Goal: Task Accomplishment & Management: Complete application form

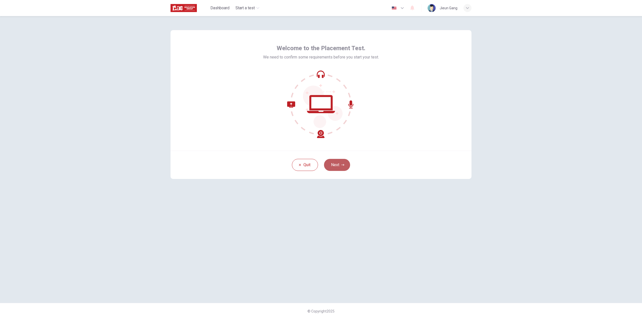
click at [338, 165] on button "Next" at bounding box center [337, 165] width 26 height 12
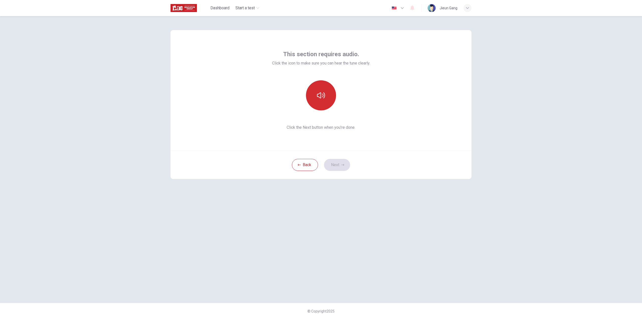
click at [317, 96] on icon "button" at bounding box center [321, 95] width 8 height 8
click at [337, 163] on button "Next" at bounding box center [337, 165] width 26 height 12
click at [329, 100] on div "Record" at bounding box center [321, 95] width 30 height 30
click at [327, 99] on div "Stop" at bounding box center [321, 95] width 30 height 30
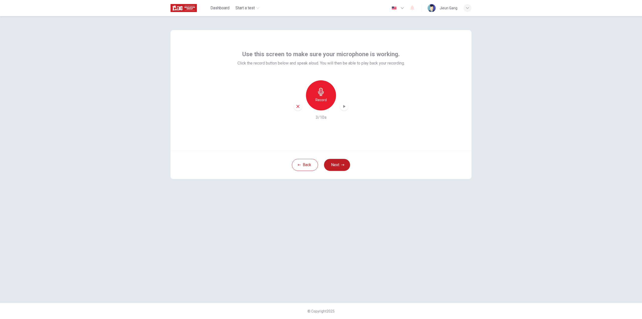
click at [343, 106] on icon "button" at bounding box center [344, 106] width 5 height 5
click at [346, 165] on button "Next" at bounding box center [337, 165] width 26 height 12
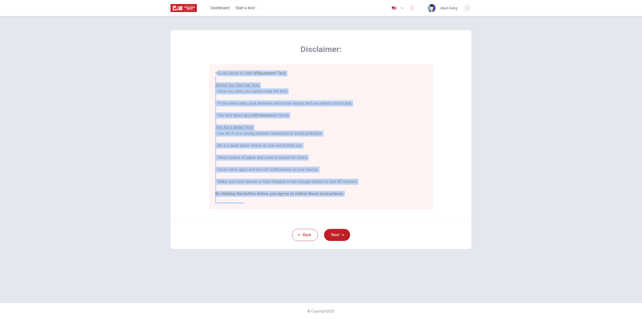
scroll to position [6, 0]
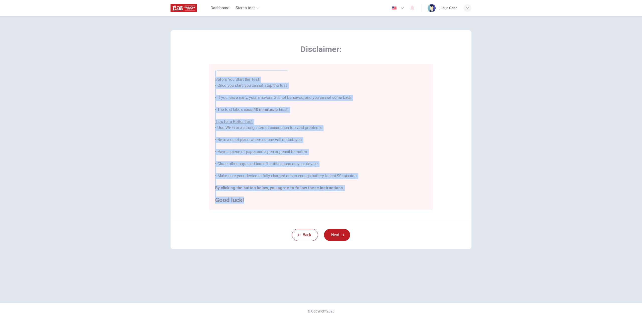
drag, startPoint x: 256, startPoint y: 90, endPoint x: 362, endPoint y: 173, distance: 135.0
click at [403, 215] on div "Disclaimer: You are about to start a Placement Test . Before You Start the Test…" at bounding box center [321, 125] width 301 height 190
click at [244, 203] on div at bounding box center [244, 203] width 0 height 0
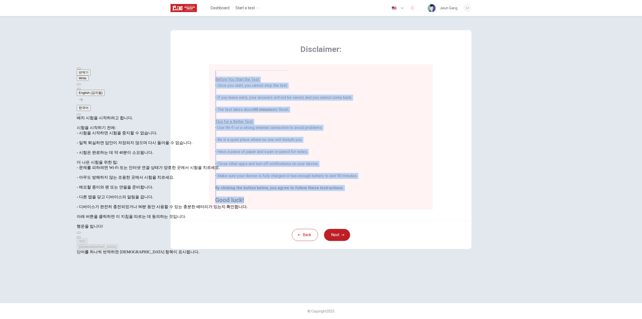
scroll to position [65, 0]
click at [334, 239] on button "Next" at bounding box center [337, 235] width 26 height 12
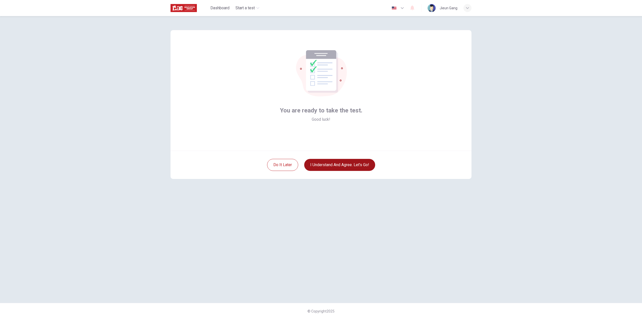
click at [346, 167] on button "I understand and agree. Let’s go!" at bounding box center [339, 165] width 71 height 12
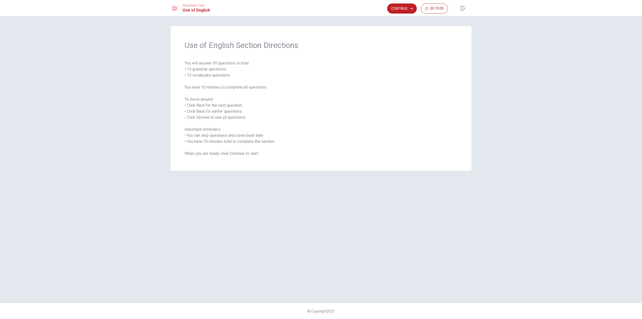
drag, startPoint x: 184, startPoint y: 42, endPoint x: 272, endPoint y: 105, distance: 108.0
click at [285, 115] on div "Use of English Section Directions You will answer 30 questions in total: • 15 g…" at bounding box center [321, 98] width 301 height 145
drag, startPoint x: 185, startPoint y: 46, endPoint x: 251, endPoint y: 119, distance: 98.8
click at [251, 119] on div "Use of English Section Directions You will answer 30 questions in total: • 15 g…" at bounding box center [321, 98] width 301 height 145
click at [399, 6] on button "Continue" at bounding box center [402, 9] width 30 height 10
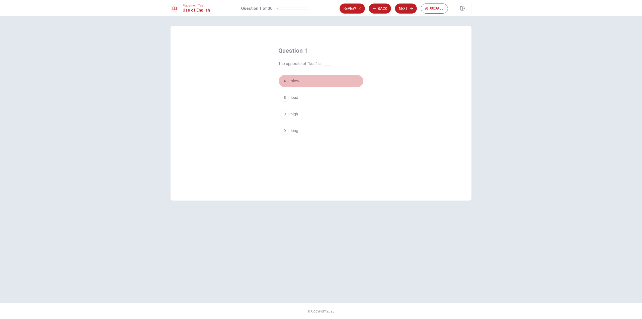
click at [285, 80] on div "A" at bounding box center [285, 81] width 8 height 8
click at [405, 6] on button "Next" at bounding box center [406, 9] width 22 height 10
click at [299, 80] on span "works" at bounding box center [296, 81] width 11 height 6
click at [404, 10] on button "Next" at bounding box center [406, 9] width 22 height 10
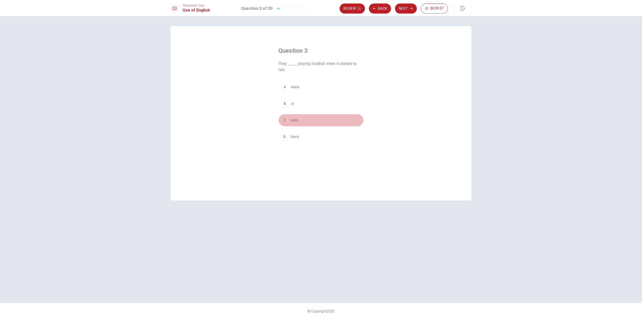
drag, startPoint x: 298, startPoint y: 119, endPoint x: 301, endPoint y: 117, distance: 4.5
click at [298, 120] on span "was" at bounding box center [294, 120] width 7 height 6
click at [405, 10] on button "Next" at bounding box center [406, 9] width 22 height 10
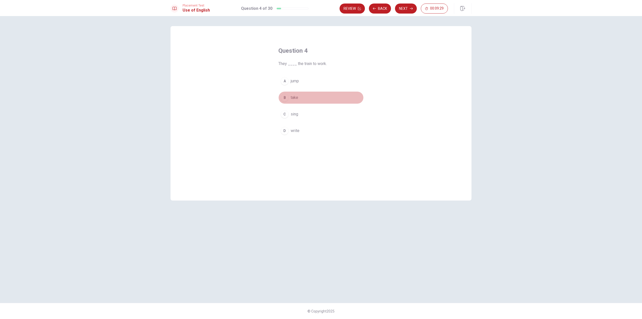
click at [298, 97] on button "B take" at bounding box center [320, 97] width 85 height 13
click at [411, 9] on icon "button" at bounding box center [411, 8] width 3 height 3
click at [301, 79] on span "reading" at bounding box center [297, 81] width 13 height 6
click at [403, 10] on button "Next" at bounding box center [406, 9] width 22 height 10
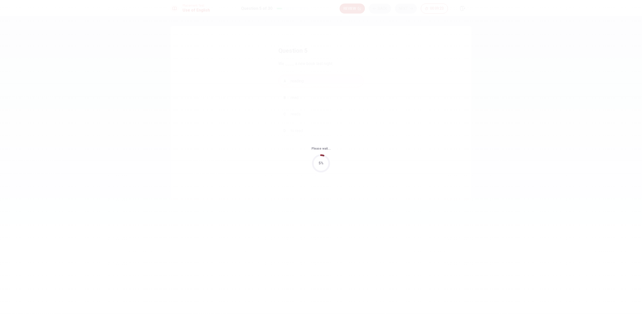
click at [450, 82] on div "Please wait... 5%" at bounding box center [321, 159] width 642 height 319
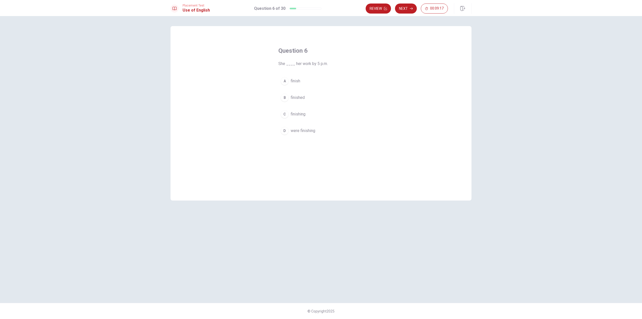
click at [303, 97] on span "finished" at bounding box center [298, 98] width 14 height 6
click at [402, 12] on button "Next" at bounding box center [406, 9] width 22 height 10
click at [374, 67] on div "Question 7 ____ they arrive at the meeting on time? A Are B Did C Have D Does" at bounding box center [321, 113] width 301 height 174
click at [301, 80] on button "A Are" at bounding box center [320, 81] width 85 height 13
click at [403, 8] on button "Next" at bounding box center [406, 9] width 22 height 10
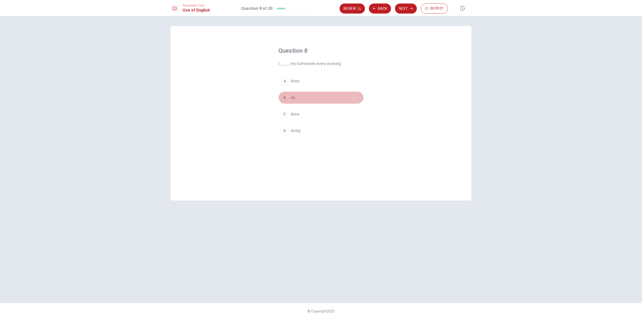
click at [296, 98] on button "B do" at bounding box center [320, 97] width 85 height 13
click at [404, 6] on button "Next" at bounding box center [406, 9] width 22 height 10
click at [382, 64] on div "Question 9 He ____ already completed the project. A have B has C were D was" at bounding box center [321, 113] width 301 height 174
click at [297, 81] on span "have" at bounding box center [295, 81] width 8 height 6
click at [298, 128] on button "D was" at bounding box center [320, 130] width 85 height 13
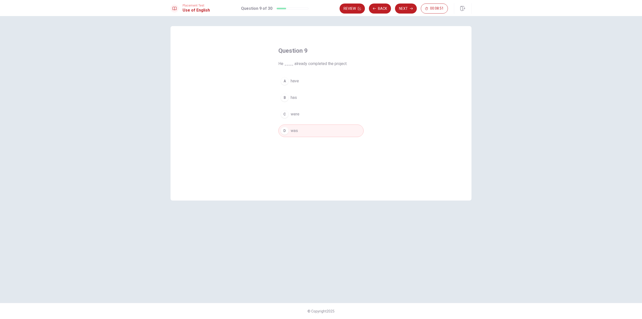
click at [301, 78] on button "A have" at bounding box center [320, 81] width 85 height 13
click at [407, 10] on button "Next" at bounding box center [406, 9] width 22 height 10
click at [393, 60] on div "Question 10 The cake is very ____. A loud B sweet C hungry D fast" at bounding box center [321, 113] width 301 height 174
click at [301, 99] on span "sweet" at bounding box center [296, 98] width 11 height 6
click at [406, 9] on button "Next" at bounding box center [406, 9] width 22 height 10
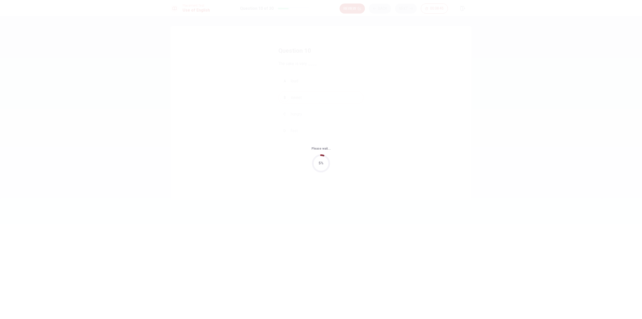
click at [396, 61] on div "Please wait... 5%" at bounding box center [321, 159] width 642 height 319
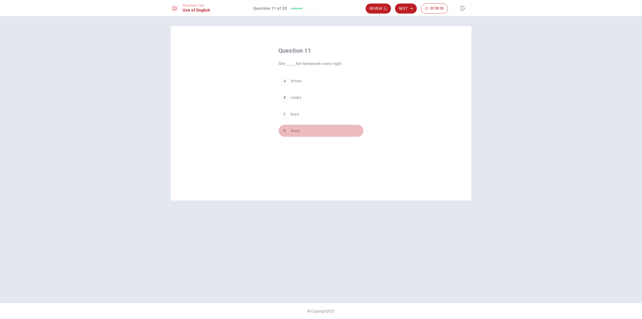
click at [297, 131] on span "does" at bounding box center [295, 131] width 9 height 6
click at [403, 9] on button "Next" at bounding box center [406, 9] width 22 height 10
click at [390, 56] on div "Question 12 They ____ to visit us next month. A are come B are coming C did com…" at bounding box center [321, 113] width 301 height 174
click at [308, 80] on button "A are come" at bounding box center [320, 81] width 85 height 13
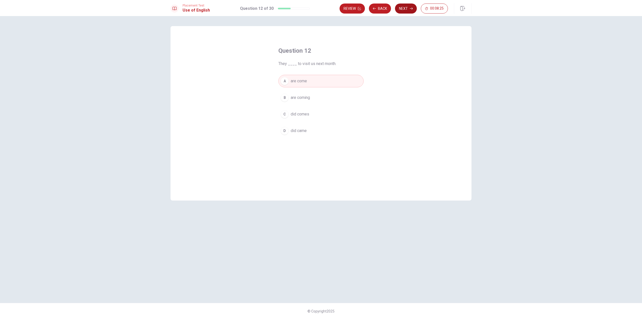
click at [405, 12] on button "Next" at bounding box center [406, 9] width 22 height 10
click at [395, 60] on div "Question 13 They ____ in this city for five years. A has lived B has live C hav…" at bounding box center [321, 113] width 301 height 174
click at [306, 132] on span "have lived" at bounding box center [300, 131] width 18 height 6
click at [412, 11] on button "Next" at bounding box center [406, 9] width 22 height 10
click at [393, 55] on div "Question 14 I want to ____ some tea. A clean B run C drink D work" at bounding box center [321, 113] width 301 height 174
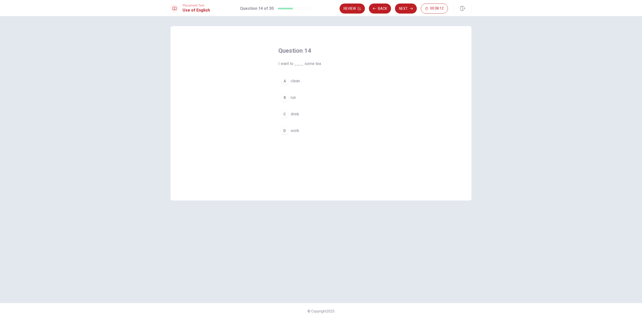
click at [302, 113] on button "C drink" at bounding box center [320, 114] width 85 height 13
click at [404, 9] on button "Next" at bounding box center [406, 9] width 22 height 10
click at [298, 80] on button "A am" at bounding box center [320, 81] width 85 height 13
click at [407, 7] on button "Next" at bounding box center [406, 9] width 22 height 10
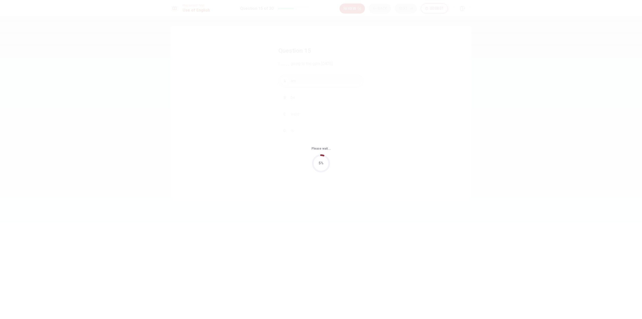
click at [399, 58] on div "Please wait... 5%" at bounding box center [321, 159] width 642 height 319
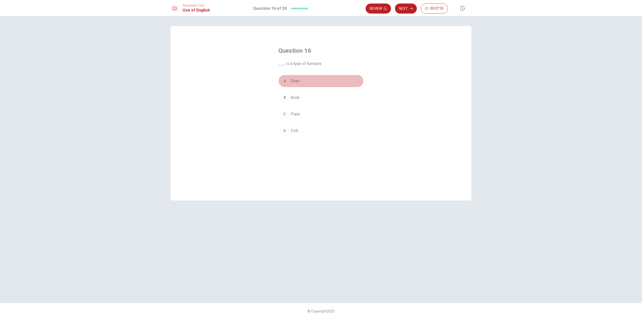
click at [360, 78] on button "A Chair" at bounding box center [320, 81] width 85 height 13
click at [407, 9] on button "Next" at bounding box center [406, 9] width 22 height 10
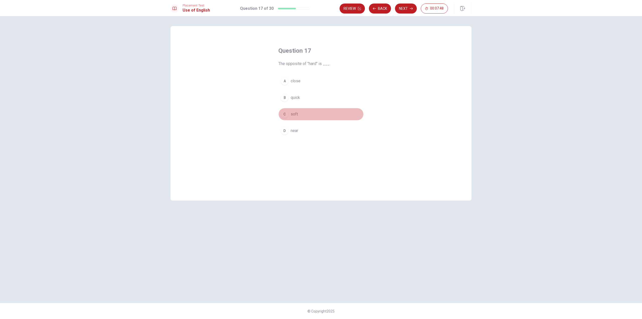
click at [297, 115] on span "soft" at bounding box center [294, 114] width 7 height 6
click at [401, 10] on button "Next" at bounding box center [406, 9] width 22 height 10
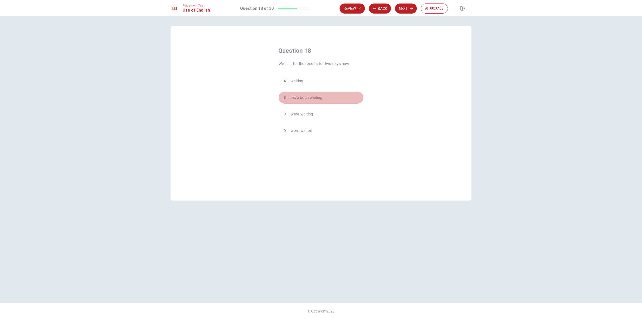
click at [319, 98] on span "have been waiting" at bounding box center [307, 98] width 32 height 6
click at [404, 10] on button "Next" at bounding box center [406, 9] width 22 height 10
click at [296, 81] on span "Did" at bounding box center [294, 81] width 6 height 6
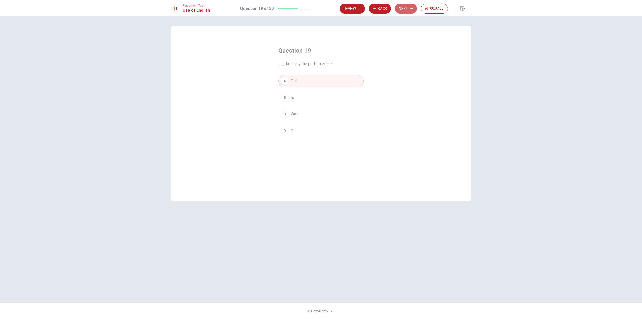
click at [407, 9] on button "Next" at bounding box center [406, 9] width 22 height 10
click at [292, 111] on button "C did" at bounding box center [320, 114] width 85 height 13
click at [404, 9] on button "Next" at bounding box center [406, 9] width 22 height 10
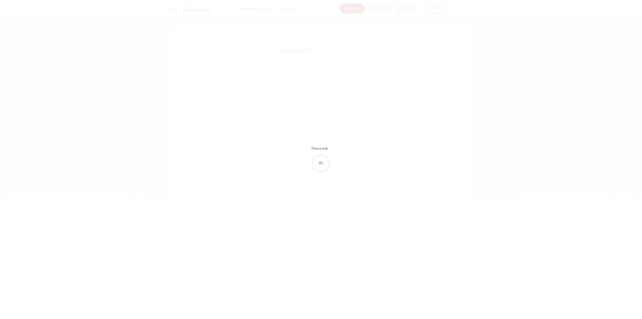
click at [383, 52] on div "Please wait... 0%" at bounding box center [321, 159] width 642 height 319
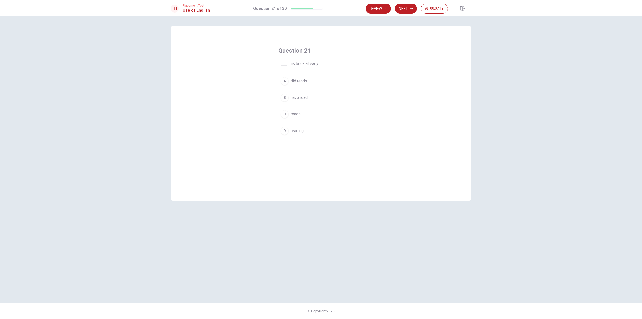
click at [306, 96] on span "have read" at bounding box center [299, 98] width 17 height 6
click at [402, 12] on button "Next" at bounding box center [406, 9] width 22 height 10
click at [388, 39] on div "Question 22 To “strengthen” means to ___. A make something stronger B make some…" at bounding box center [321, 113] width 301 height 174
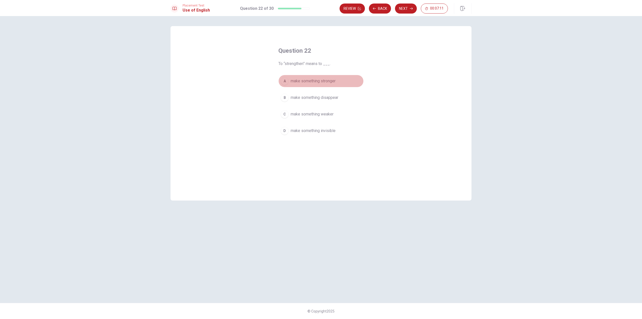
click at [333, 81] on span "make something stronger" at bounding box center [313, 81] width 45 height 6
click at [408, 8] on button "Next" at bounding box center [406, 9] width 22 height 10
click at [311, 112] on span "instructions" at bounding box center [301, 114] width 21 height 6
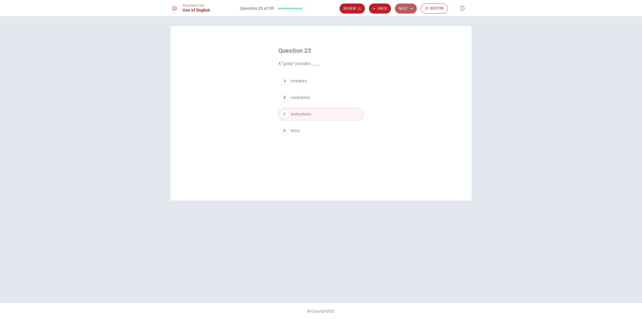
drag, startPoint x: 407, startPoint y: 7, endPoint x: 404, endPoint y: 13, distance: 6.6
click at [407, 7] on button "Next" at bounding box center [406, 9] width 22 height 10
click at [306, 96] on button "B received" at bounding box center [320, 97] width 85 height 13
click at [409, 10] on button "Next" at bounding box center [406, 9] width 22 height 10
click at [298, 79] on span "Return" at bounding box center [296, 81] width 11 height 6
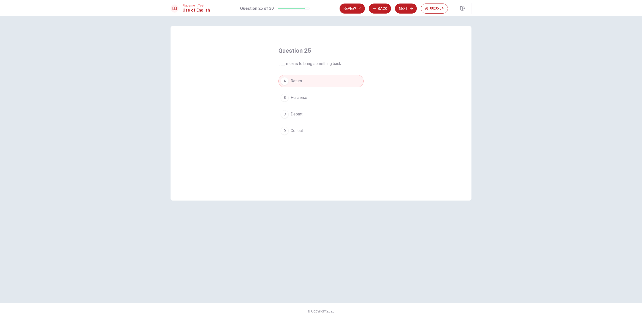
click at [407, 11] on button "Next" at bounding box center [406, 9] width 22 height 10
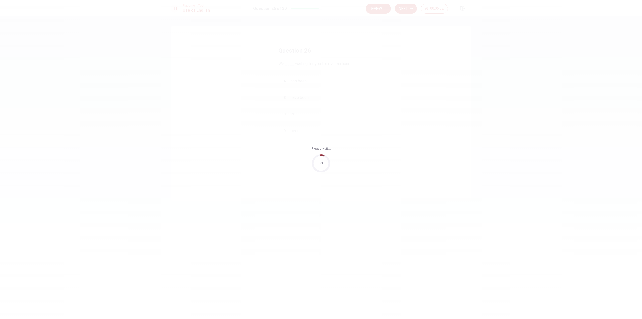
click at [501, 58] on div "Please wait... 5%" at bounding box center [321, 159] width 642 height 319
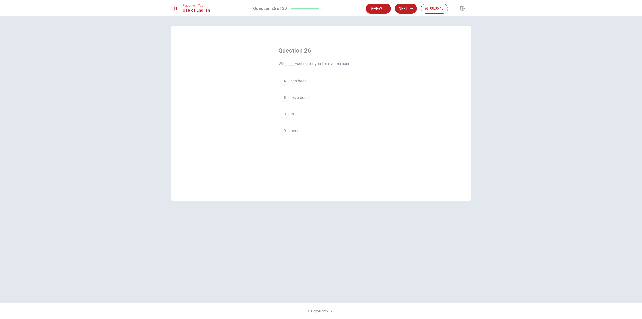
click at [308, 95] on span "have been" at bounding box center [300, 98] width 18 height 6
click at [412, 8] on icon "button" at bounding box center [411, 9] width 3 height 2
click at [299, 82] on button "A buy" at bounding box center [320, 81] width 85 height 13
click at [401, 14] on div "Placement Test Use of English Question 27 of 30 Review Back Next 00:06:38" at bounding box center [321, 8] width 642 height 16
click at [407, 8] on button "Next" at bounding box center [406, 9] width 22 height 10
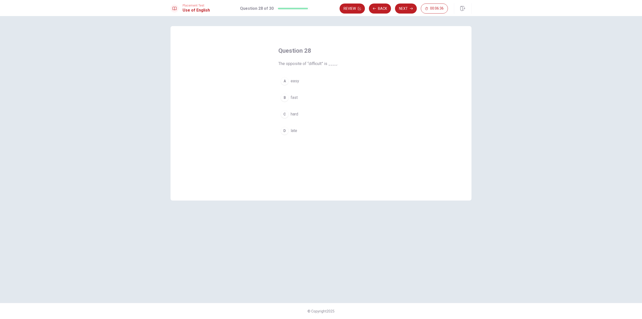
click at [290, 77] on button "A easy" at bounding box center [320, 81] width 85 height 13
click at [404, 5] on button "Next" at bounding box center [406, 9] width 22 height 10
click at [297, 97] on span "score" at bounding box center [296, 98] width 10 height 6
click at [406, 13] on button "Next" at bounding box center [406, 9] width 22 height 10
click at [300, 95] on span "doctor" at bounding box center [296, 98] width 11 height 6
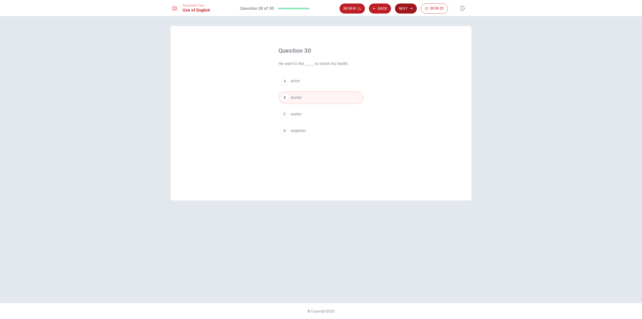
click at [400, 11] on button "Next" at bounding box center [406, 9] width 22 height 10
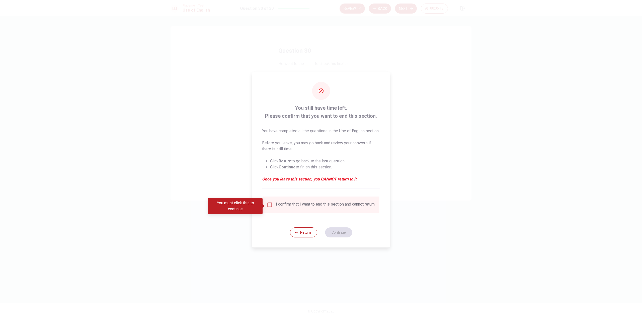
click at [272, 205] on input "You must click this to continue" at bounding box center [270, 205] width 6 height 6
click at [339, 236] on button "Continue" at bounding box center [338, 232] width 27 height 10
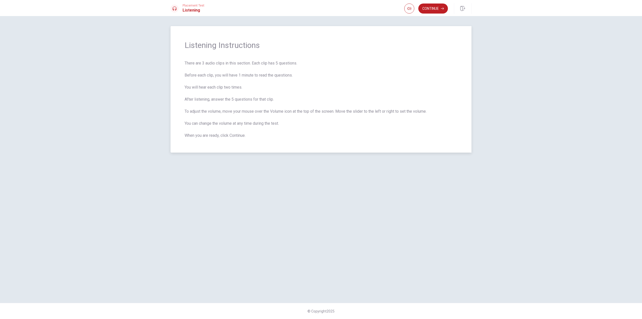
click at [269, 83] on span "There are 3 audio clips in this section. Each clip has 5 questions. Before each…" at bounding box center [321, 99] width 273 height 78
drag, startPoint x: 190, startPoint y: 109, endPoint x: 252, endPoint y: 109, distance: 62.0
click at [247, 109] on span "There are 3 audio clips in this section. Each clip has 5 questions. Before each…" at bounding box center [321, 99] width 273 height 78
click at [432, 10] on button "Continue" at bounding box center [433, 9] width 30 height 10
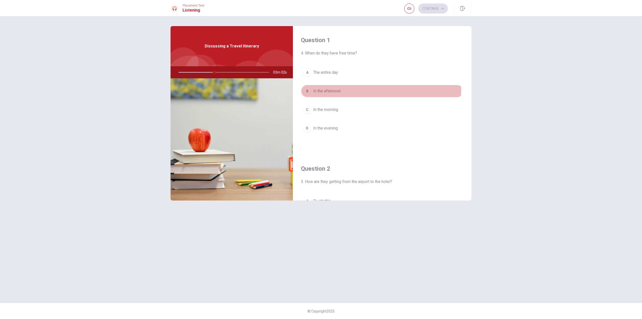
click at [341, 91] on span "In the afternoon" at bounding box center [327, 91] width 28 height 6
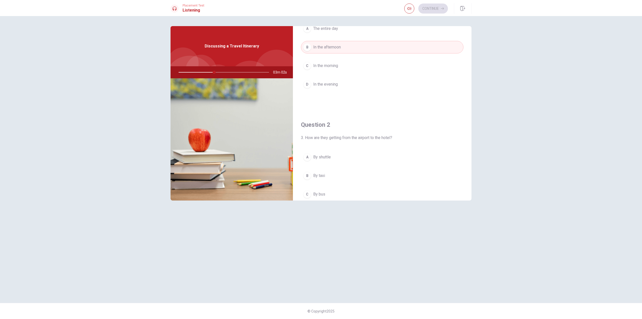
scroll to position [75, 0]
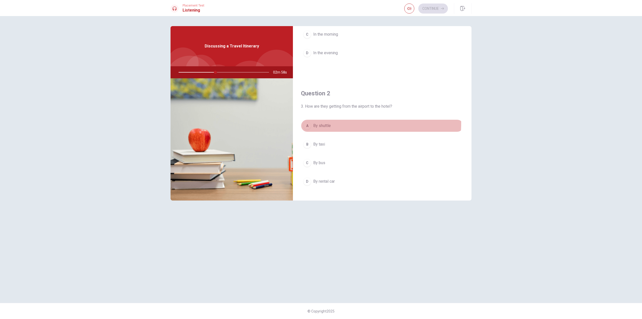
click at [327, 123] on span "By shuttle" at bounding box center [322, 126] width 18 height 6
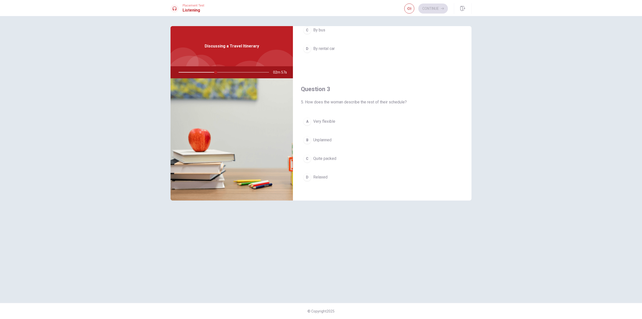
scroll to position [226, 0]
click at [330, 138] on span "Quite packed" at bounding box center [324, 141] width 23 height 6
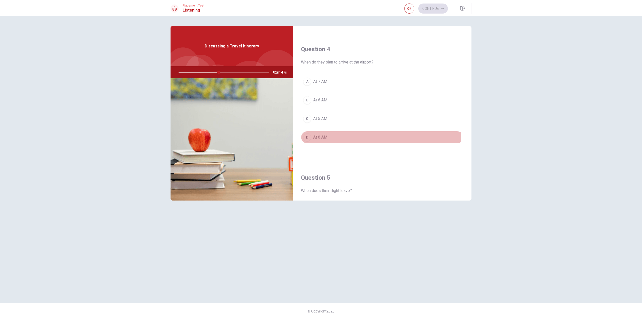
click at [327, 135] on span "At 8 AM" at bounding box center [320, 137] width 14 height 6
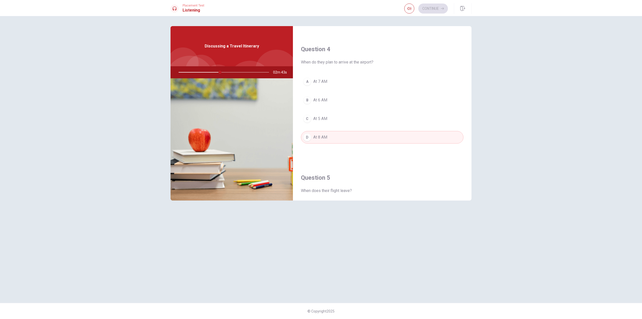
click at [334, 119] on button "C At 5 AM" at bounding box center [382, 118] width 163 height 13
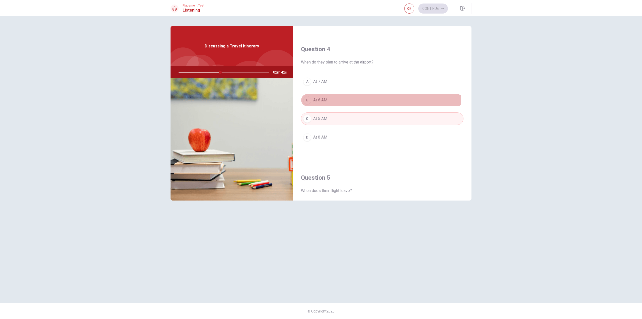
click at [340, 98] on button "B At 6 AM" at bounding box center [382, 100] width 163 height 13
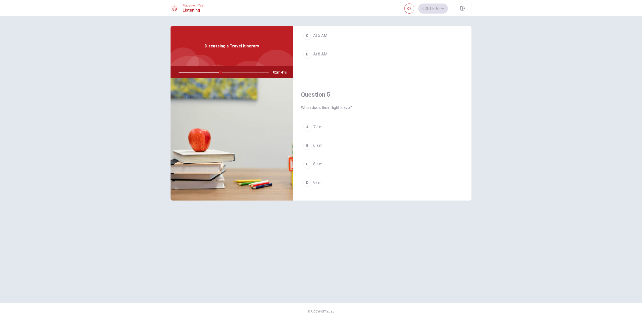
scroll to position [468, 0]
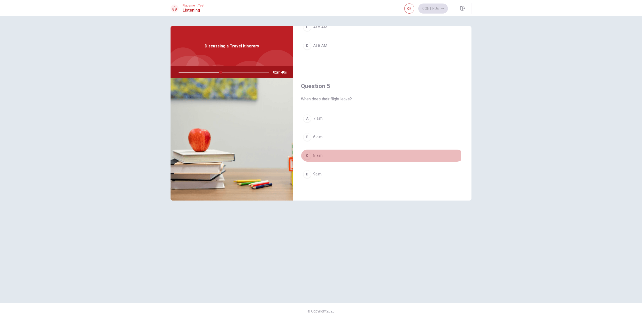
click at [326, 154] on button "C 8 a.m." at bounding box center [382, 155] width 163 height 13
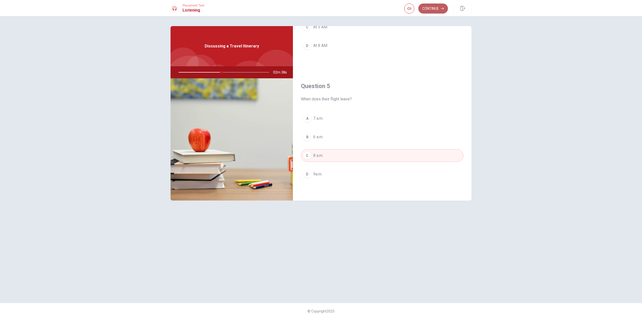
click at [436, 8] on button "Continue" at bounding box center [433, 9] width 30 height 10
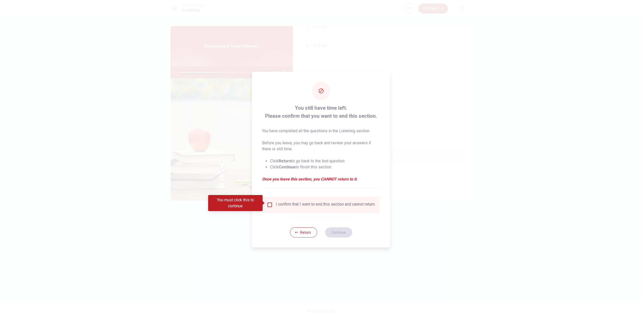
click at [282, 207] on div "I confirm that I want to end this section and cannot return." at bounding box center [326, 205] width 100 height 6
click at [272, 202] on input "You must click this to continue" at bounding box center [270, 205] width 6 height 6
click at [334, 233] on button "Continue" at bounding box center [338, 232] width 27 height 10
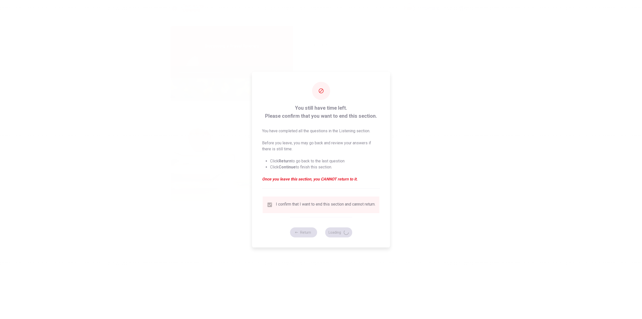
type input "49"
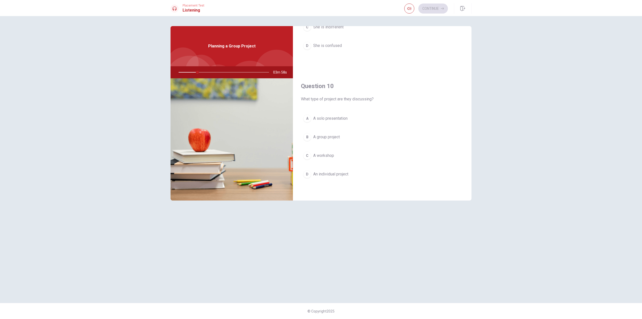
drag, startPoint x: 562, startPoint y: 108, endPoint x: 554, endPoint y: 107, distance: 8.2
click at [561, 108] on div "Question 6 What role does the woman volunteer for? A Presenting B Editing C Wri…" at bounding box center [321, 167] width 642 height 303
click at [322, 127] on span "Research" at bounding box center [321, 128] width 17 height 6
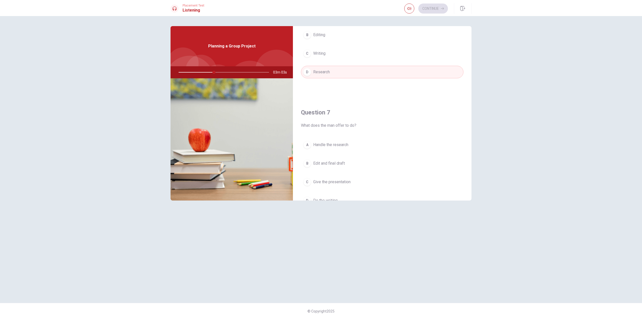
scroll to position [75, 0]
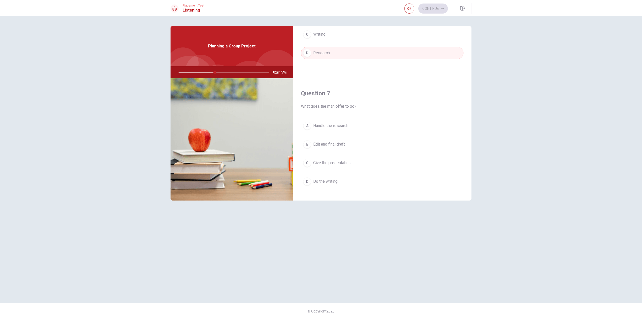
click at [342, 164] on span "Give the presentation" at bounding box center [331, 163] width 37 height 6
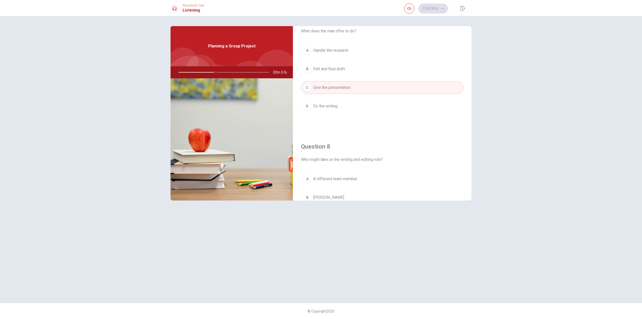
scroll to position [226, 0]
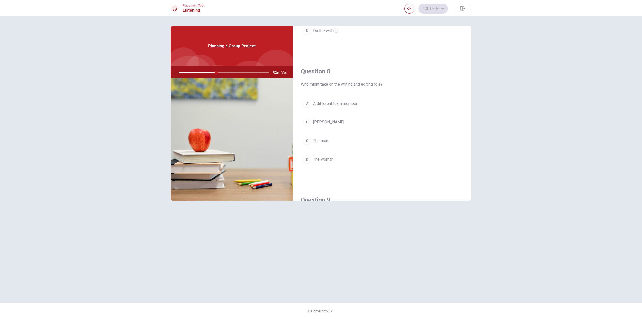
click at [316, 125] on span "[PERSON_NAME]" at bounding box center [328, 122] width 31 height 6
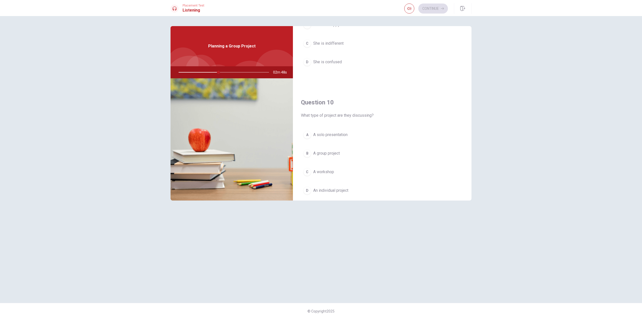
click at [341, 153] on button "B A group project" at bounding box center [382, 153] width 163 height 13
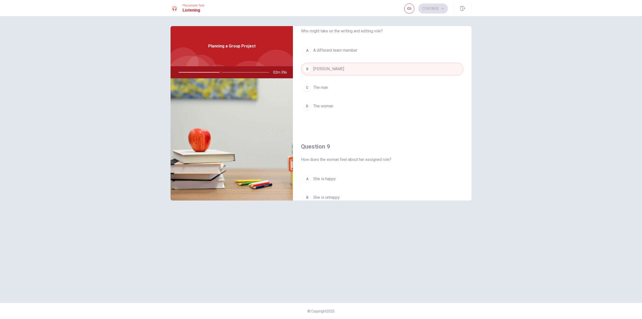
scroll to position [301, 0]
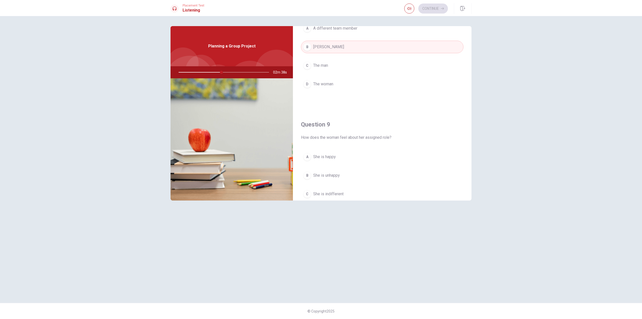
click at [323, 124] on h4 "Question 9" at bounding box center [382, 124] width 163 height 8
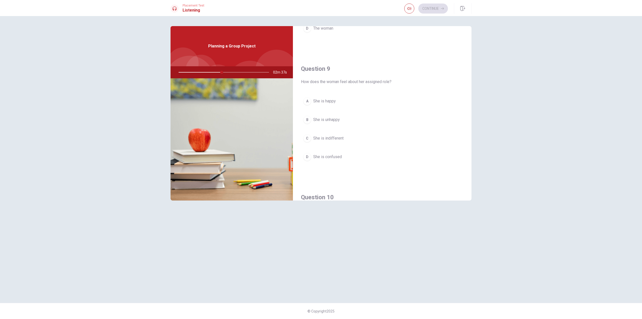
scroll to position [376, 0]
drag, startPoint x: 335, startPoint y: 81, endPoint x: 342, endPoint y: 81, distance: 6.5
click at [335, 81] on span "She is happy" at bounding box center [324, 82] width 23 height 6
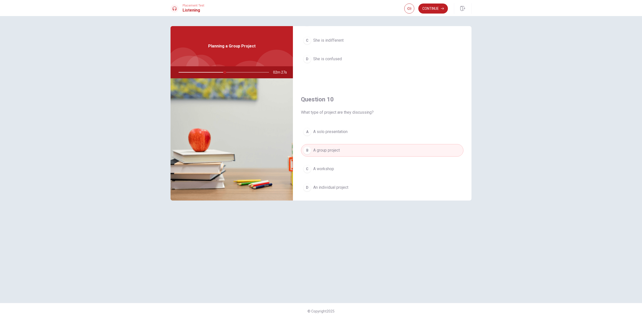
scroll to position [468, 0]
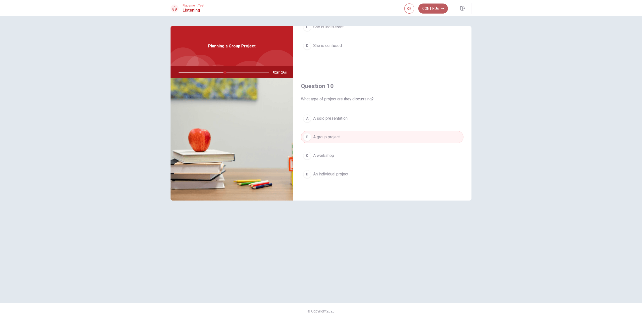
click at [438, 10] on button "Continue" at bounding box center [433, 9] width 30 height 10
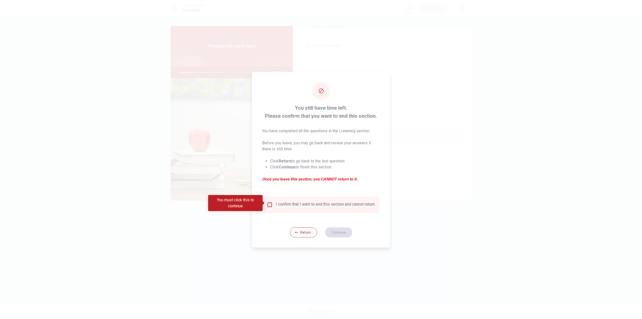
click at [337, 204] on div "I confirm that I want to end this section and cannot return." at bounding box center [326, 205] width 100 height 6
click at [269, 202] on input "You must click this to continue" at bounding box center [270, 205] width 6 height 6
click at [338, 234] on button "Continue" at bounding box center [338, 232] width 27 height 10
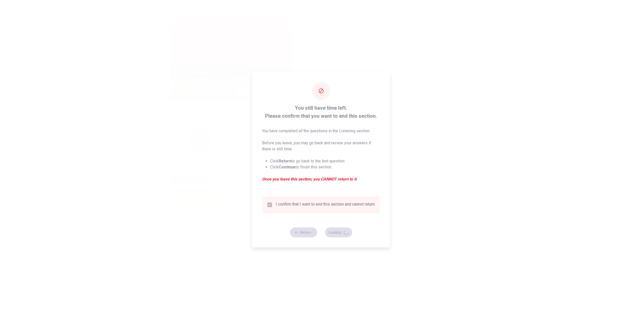
type input "53"
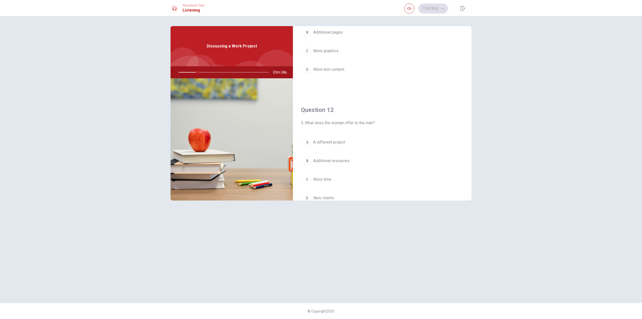
scroll to position [16, 0]
click at [326, 135] on div "Question 11 What did the client request? A Layout changes and a color scheme up…" at bounding box center [382, 74] width 179 height 128
click at [334, 140] on div "A Layout changes and a color scheme update B Additional pages C More graphics D…" at bounding box center [382, 105] width 163 height 78
click at [337, 150] on div "Question 11 What did the client request? A Layout changes and a color scheme up…" at bounding box center [382, 90] width 179 height 128
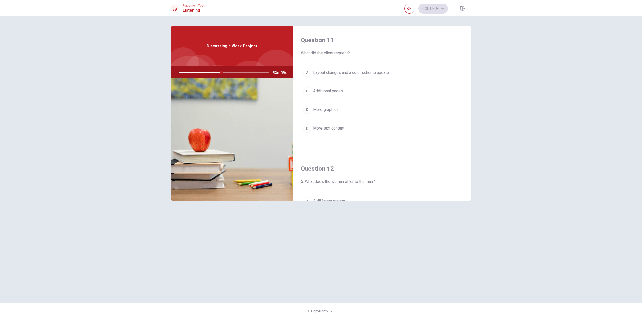
click at [340, 53] on span "What did the client request?" at bounding box center [382, 53] width 163 height 6
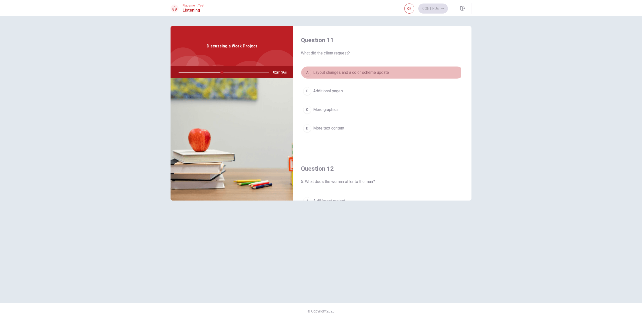
click at [346, 73] on span "Layout changes and a color scheme update" at bounding box center [351, 72] width 76 height 6
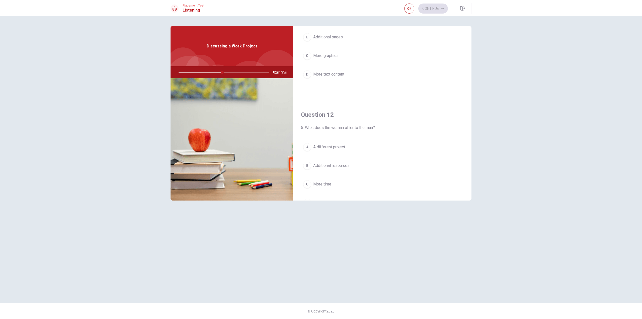
scroll to position [75, 0]
click at [330, 161] on span "More time" at bounding box center [322, 163] width 18 height 6
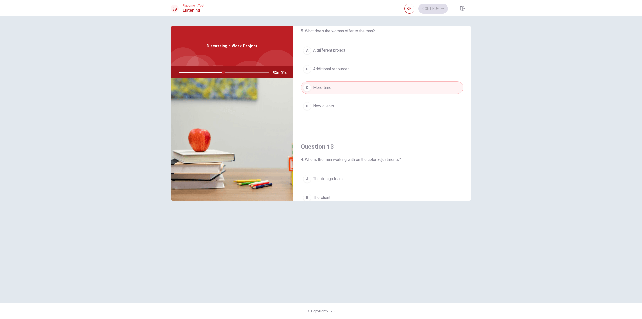
scroll to position [226, 0]
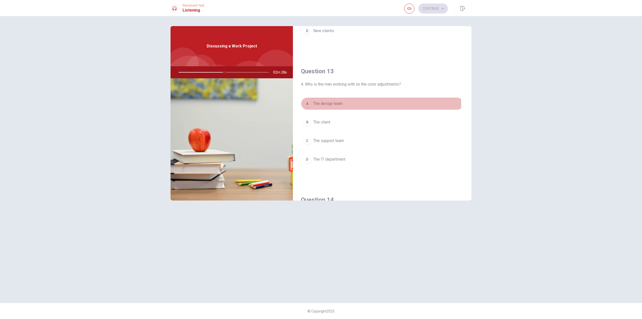
click at [332, 105] on span "The design team" at bounding box center [327, 104] width 29 height 6
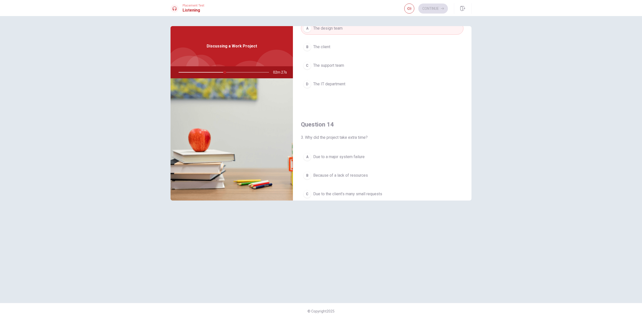
scroll to position [376, 0]
click at [374, 117] on span "Due to the client’s many small requests" at bounding box center [347, 119] width 69 height 6
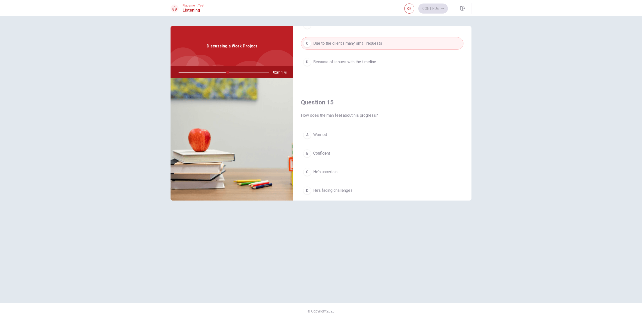
scroll to position [468, 0]
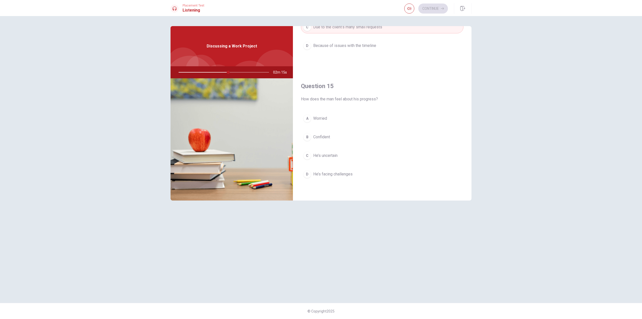
click at [357, 99] on span "How does the man feel about his progress?" at bounding box center [382, 99] width 163 height 6
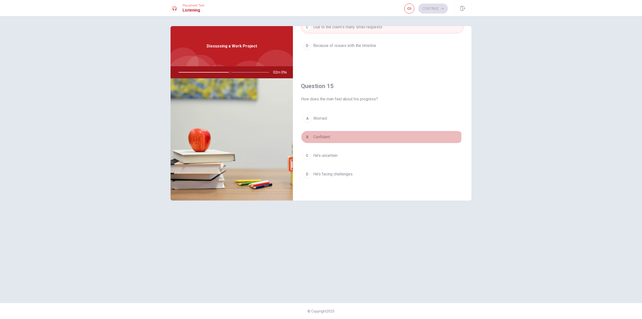
click at [333, 133] on button "B Confident" at bounding box center [382, 137] width 163 height 13
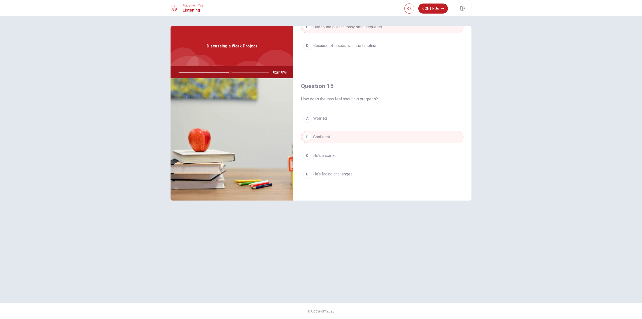
click at [434, 3] on div "Continue" at bounding box center [437, 8] width 67 height 11
click at [431, 9] on button "Continue" at bounding box center [433, 9] width 30 height 10
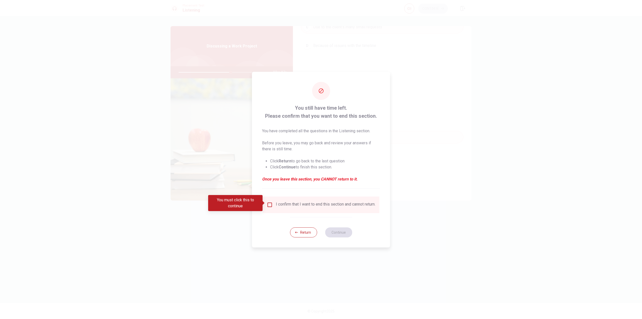
click at [293, 205] on div "I confirm that I want to end this section and cannot return." at bounding box center [326, 205] width 100 height 6
click at [270, 205] on input "You must click this to continue" at bounding box center [270, 205] width 6 height 6
click at [334, 232] on button "Continue" at bounding box center [338, 232] width 27 height 10
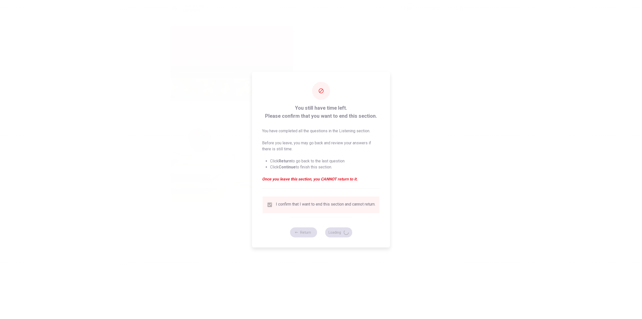
type input "59"
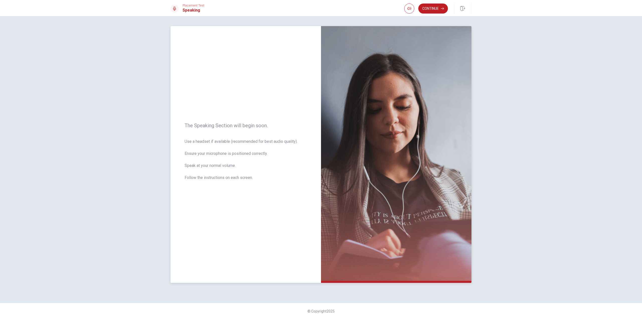
drag, startPoint x: 237, startPoint y: 157, endPoint x: 256, endPoint y: 164, distance: 19.8
click at [255, 164] on span "Use a headset if available (recommended for best audio quality). Ensure your mi…" at bounding box center [246, 162] width 122 height 48
click at [436, 7] on button "Continue" at bounding box center [433, 9] width 30 height 10
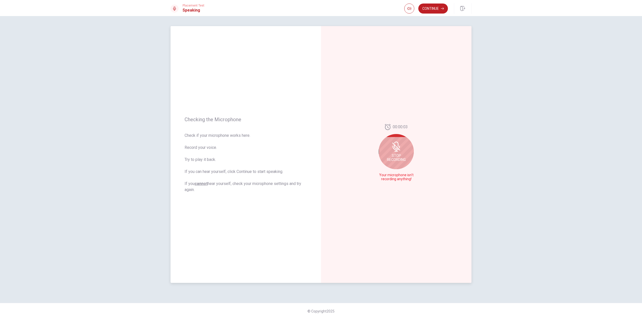
click at [396, 157] on span "Stop Recording" at bounding box center [396, 158] width 19 height 8
click at [397, 151] on icon at bounding box center [395, 154] width 7 height 10
click at [391, 180] on icon "Record Again" at bounding box center [390, 179] width 3 height 3
click at [399, 162] on span "Stop Recording" at bounding box center [396, 164] width 19 height 8
click at [395, 153] on icon at bounding box center [397, 154] width 10 height 10
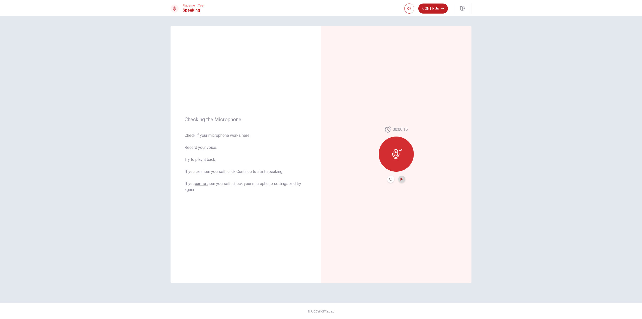
click at [402, 179] on icon "Play Audio" at bounding box center [402, 179] width 2 height 3
click at [403, 180] on button "Play Audio" at bounding box center [401, 179] width 7 height 7
click at [403, 180] on icon "Play Audio" at bounding box center [401, 179] width 3 height 3
click at [399, 159] on icon at bounding box center [397, 154] width 10 height 10
click at [392, 178] on icon "Record Again" at bounding box center [390, 179] width 3 height 3
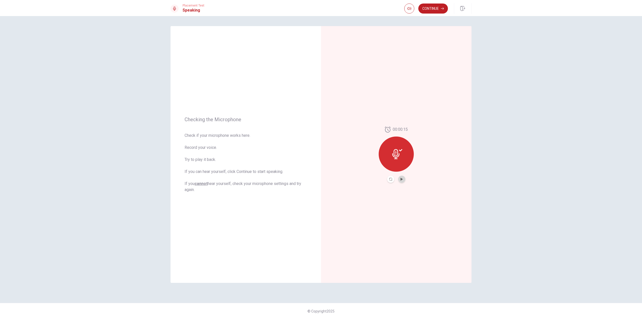
click at [403, 181] on button "Play Audio" at bounding box center [401, 179] width 7 height 7
click at [429, 12] on button "Continue" at bounding box center [433, 9] width 30 height 10
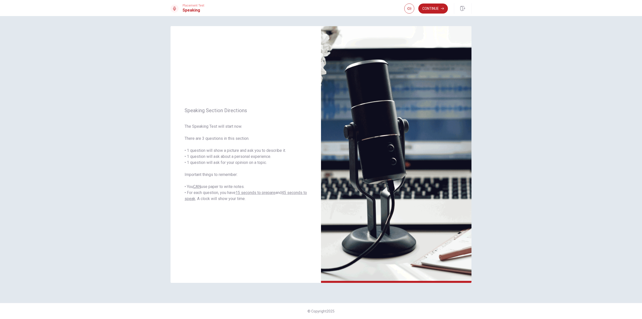
click at [552, 118] on div "Speaking Section Directions The Speaking Test will start now. There are 3 quest…" at bounding box center [321, 167] width 642 height 303
click at [427, 8] on button "Continue" at bounding box center [433, 9] width 30 height 10
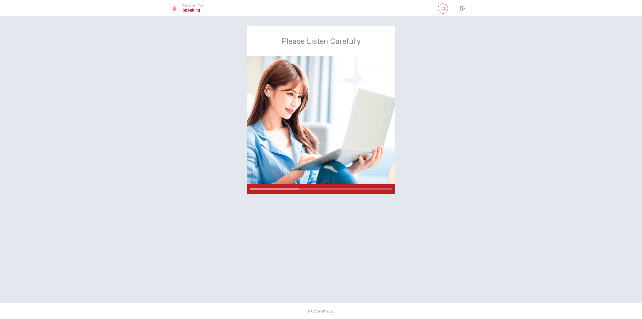
click at [454, 106] on div "Please Listen Carefully" at bounding box center [321, 159] width 317 height 267
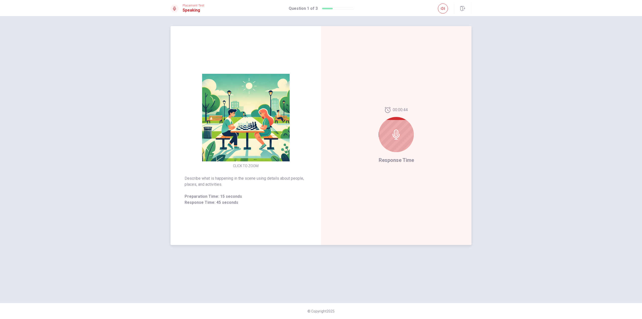
click at [396, 136] on icon at bounding box center [396, 134] width 10 height 10
drag, startPoint x: 236, startPoint y: 177, endPoint x: 249, endPoint y: 188, distance: 16.8
click at [247, 188] on div "Describe what is happening in the scene using details about people, places, and…" at bounding box center [246, 190] width 122 height 30
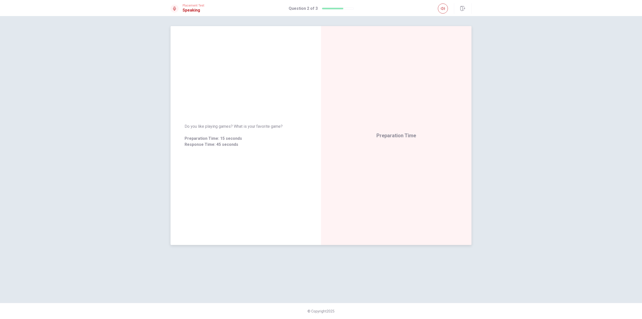
click at [294, 147] on span "Response Time: 45 seconds" at bounding box center [246, 144] width 122 height 6
click at [292, 146] on span "Response Time: 45 seconds" at bounding box center [246, 144] width 122 height 6
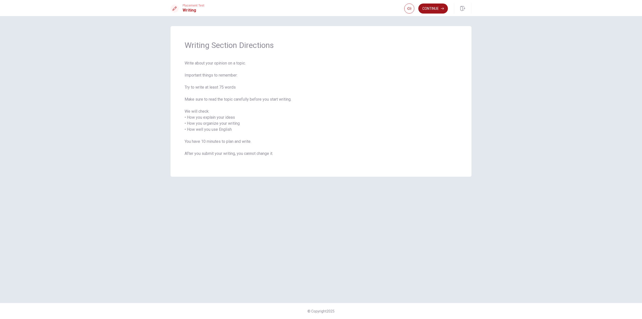
click at [434, 8] on button "Continue" at bounding box center [433, 9] width 30 height 10
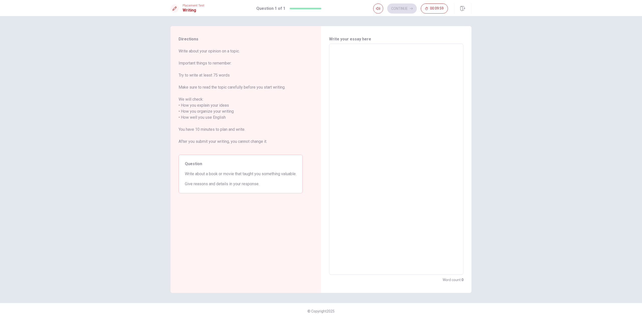
click at [359, 85] on textarea at bounding box center [396, 159] width 127 height 223
drag, startPoint x: 186, startPoint y: 172, endPoint x: 270, endPoint y: 172, distance: 84.8
click at [264, 174] on span "Write about a book or movie that taught you something valuable." at bounding box center [241, 174] width 112 height 6
click at [374, 94] on textarea at bounding box center [396, 159] width 127 height 223
click at [348, 65] on textarea at bounding box center [396, 159] width 127 height 223
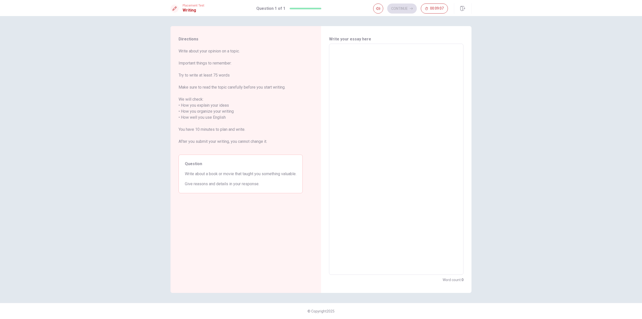
type textarea "t"
type textarea "x"
type textarea "th"
type textarea "x"
type textarea "t"
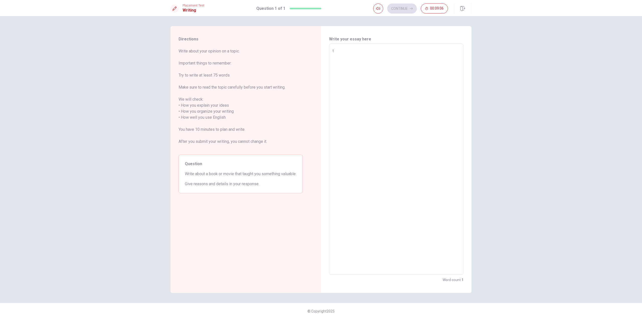
type textarea "x"
type textarea "T"
type textarea "x"
type textarea "Tj"
type textarea "x"
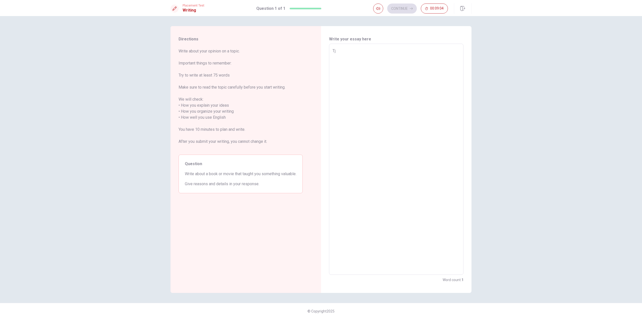
type textarea "T"
type textarea "x"
type textarea "Th"
type textarea "x"
type textarea "The"
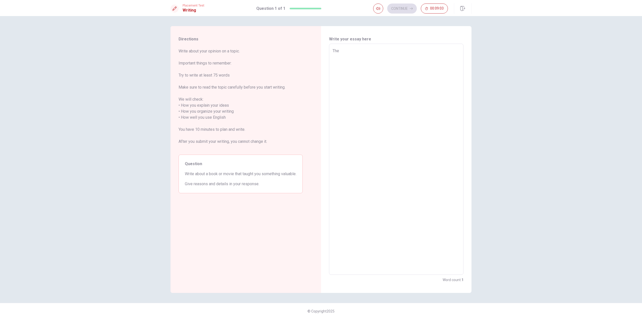
type textarea "x"
type textarea "The"
type textarea "x"
type textarea "The H"
type textarea "x"
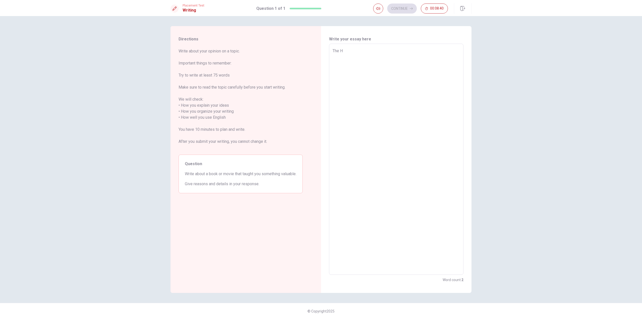
type textarea "The Hu"
type textarea "x"
type textarea "The Hun"
type textarea "x"
type textarea "The Hung"
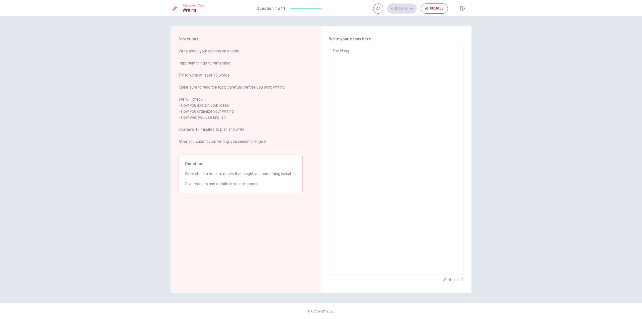
type textarea "x"
type textarea "The Hunge"
type textarea "x"
type textarea "The Hunger"
type textarea "x"
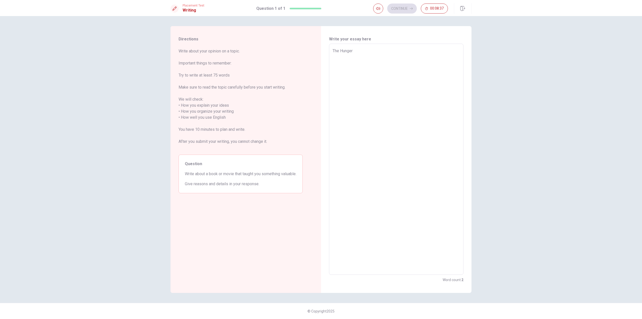
type textarea "The Hunger"
type textarea "x"
type textarea "The Hunger a"
type textarea "x"
type textarea "The Hunger"
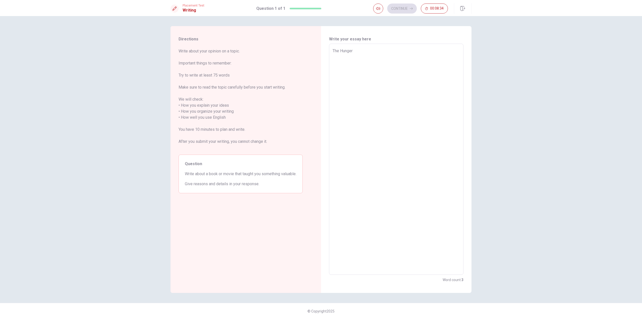
type textarea "x"
type textarea "The Hunger /"
type textarea "x"
type textarea "The Hunger"
type textarea "x"
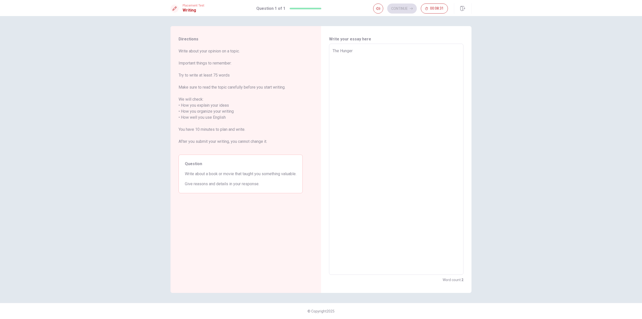
type textarea "The Hunger G"
type textarea "x"
type textarea "The Hunger Ga"
type textarea "x"
type textarea "The Hunger Gam"
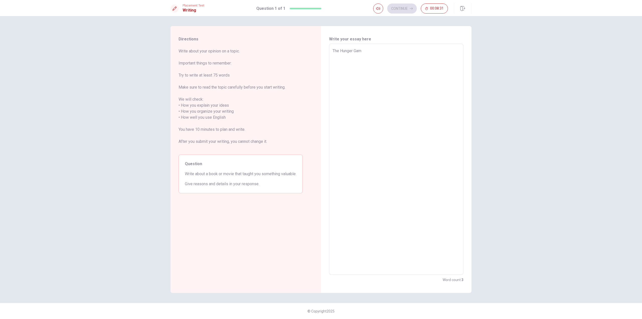
type textarea "x"
type textarea "The Hunger Game"
type textarea "x"
type textarea "The Hunger Game"
type textarea "x"
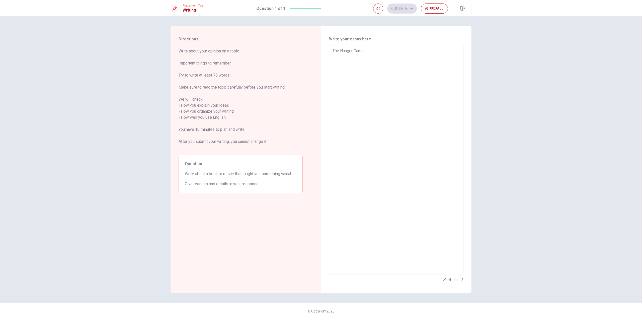
type textarea "The Hunger Game s"
type textarea "x"
type textarea "The Hunger Game se"
type textarea "x"
type textarea "The Hunger Game ses"
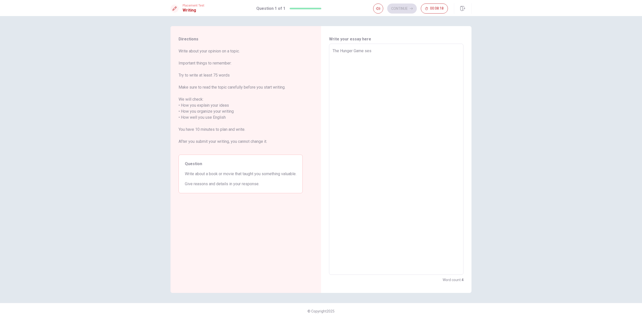
type textarea "x"
type textarea "The Hunger Game se"
type textarea "x"
type textarea "The Hunger Game ser"
type textarea "x"
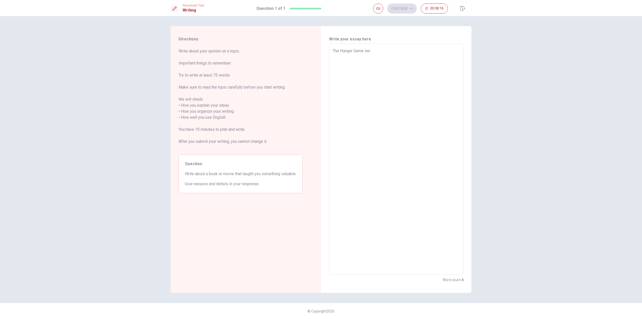
type textarea "The Hunger Game seri"
type textarea "x"
type textarea "The Hunger Game serie"
type textarea "x"
type textarea "The Hunger Game series"
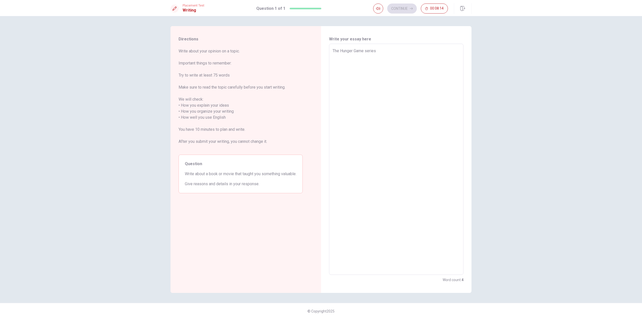
type textarea "x"
type textarea "The Hunger Game series"
type textarea "x"
type textarea "The Hunger Game series v"
type textarea "x"
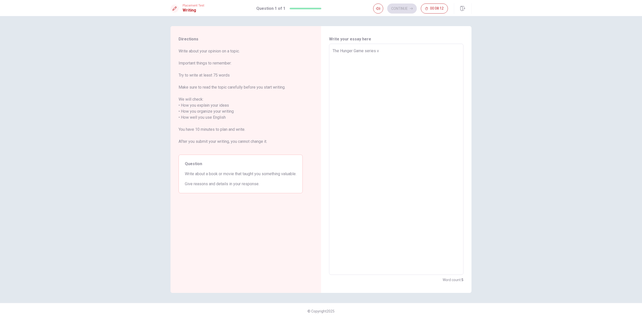
type textarea "The Hunger Game series ve"
type textarea "x"
type textarea "The Hunger Game series ver"
type textarea "x"
type textarea "The Hunger Game series very"
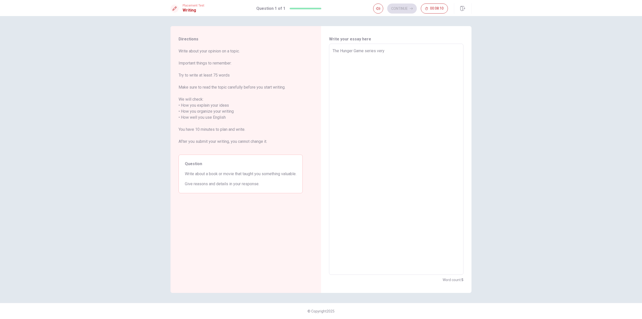
type textarea "x"
type textarea "The Hunger Game series very"
type textarea "x"
type textarea "The Hunger Game series very"
type textarea "x"
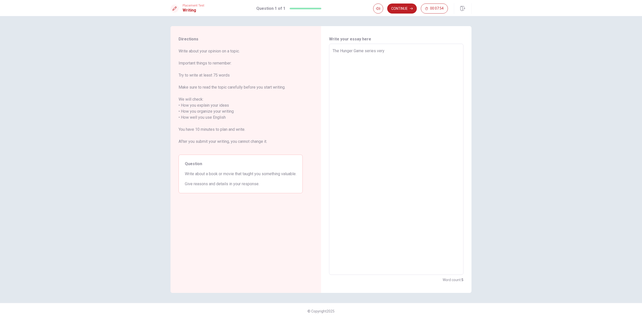
type textarea "The Hunger Game series ver"
type textarea "x"
type textarea "The Hunger Game series ve"
type textarea "x"
type textarea "The Hunger Game series v"
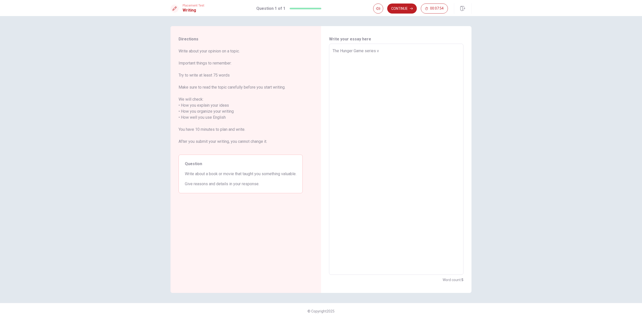
type textarea "x"
type textarea "The Hunger Game series"
type textarea "x"
type textarea "The Hunger Game series w"
type textarea "x"
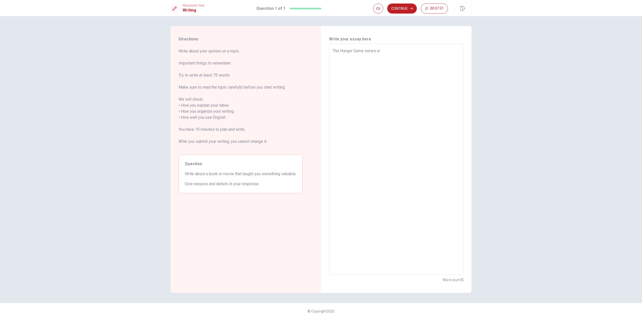
type textarea "The Hunger Game series wa"
type textarea "x"
type textarea "The Hunger Game series was"
type textarea "x"
type textarea "The Hunger Game series was"
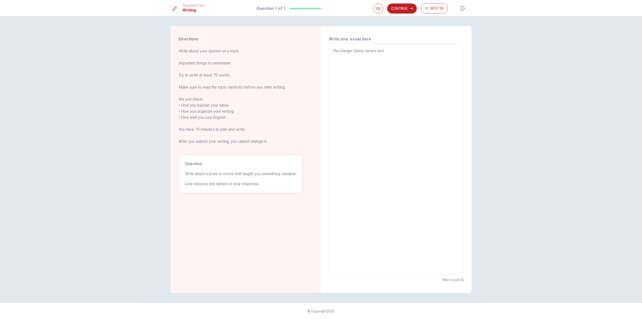
type textarea "x"
type textarea "The Hunger Game series was i"
type textarea "x"
type textarea "The Hunger Game series was im"
type textarea "x"
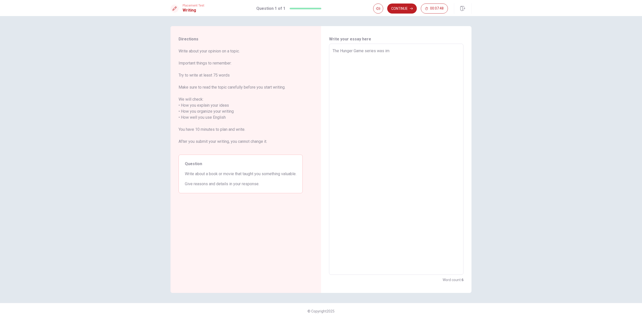
type textarea "The Hunger Game series was imp"
type textarea "x"
type textarea "The Hunger Game series was impr"
type textarea "x"
type textarea "The Hunger Game series was impre"
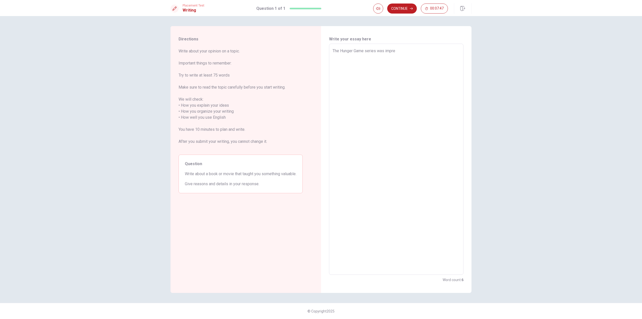
type textarea "x"
type textarea "The Hunger Game series was impres"
type textarea "x"
type textarea "The Hunger Game series was impress"
type textarea "x"
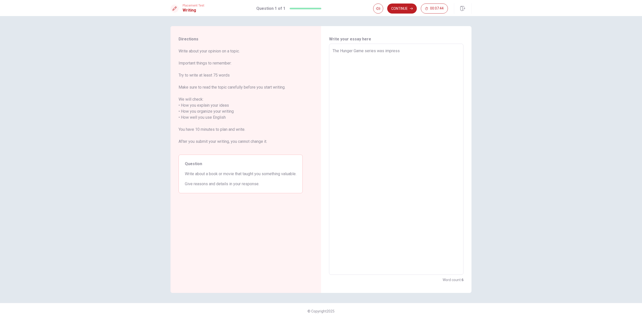
type textarea "The Hunger Game series was impresse"
type textarea "x"
type textarea "The Hunger Game series was impressed"
type textarea "x"
type textarea "The Hunger Game series was impressed"
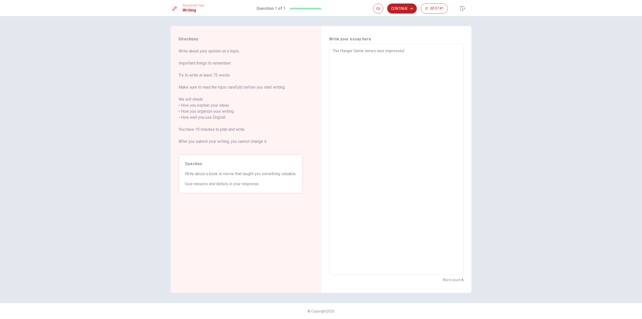
type textarea "x"
type textarea "The Hunger Game series was impressed m"
type textarea "x"
type textarea "The Hunger Game series was impressed me"
type textarea "x"
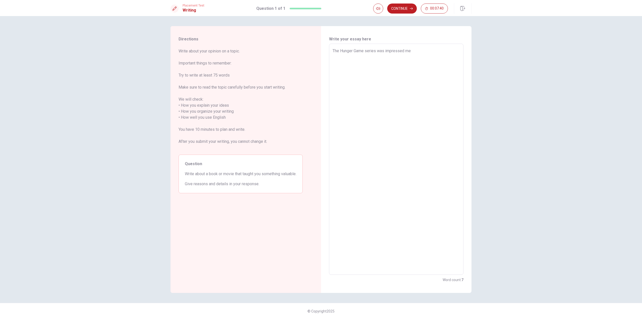
type textarea "The Hunger Game series was impressed me"
type textarea "x"
type textarea "The Hunger Game series was impressed me i"
type textarea "x"
type textarea "The Hunger Game series was impressed me in"
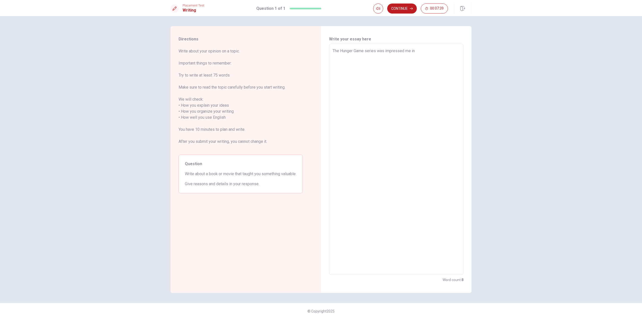
type textarea "x"
type textarea "The Hunger Game series was impressed me in"
type textarea "x"
type textarea "The Hunger Game series was impressed me in m"
type textarea "x"
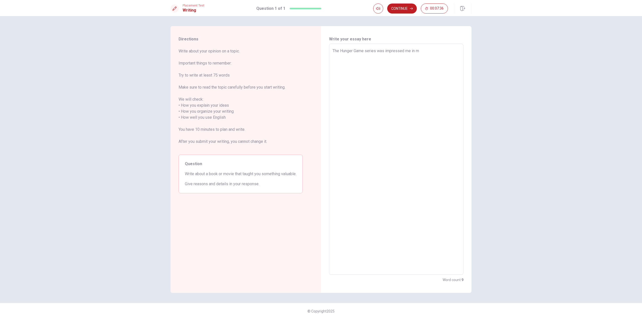
type textarea "The Hunger Game series was impressed me in my"
type textarea "x"
type textarea "The Hunger Game series was impressed me in my"
type textarea "x"
type textarea "The Hunger Game series was impressed me in my c"
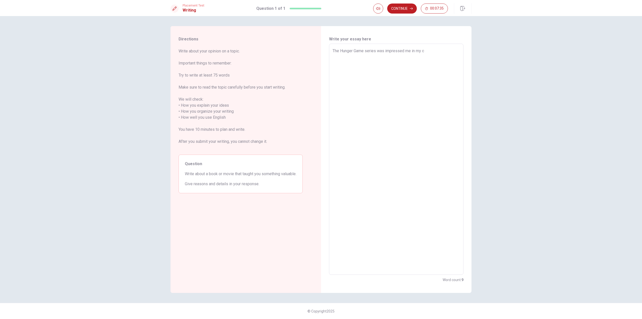
type textarea "x"
type textarea "The Hunger Game series was impressed me in my ch"
type textarea "x"
type textarea "The Hunger Game series was impressed me in my chi"
type textarea "x"
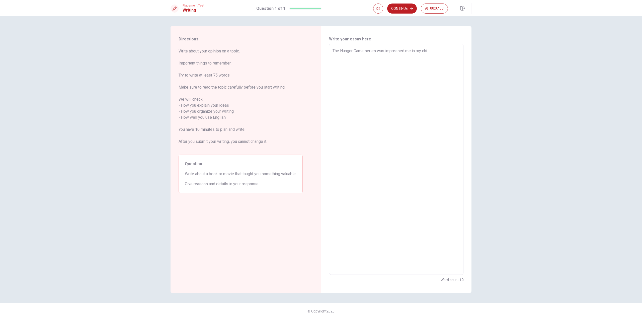
type textarea "The Hunger Game series was impressed me in my chil"
type textarea "x"
type textarea "The Hunger Game series was impressed me in my child"
type textarea "x"
type textarea "The Hunger Game series was impressed me in my childh"
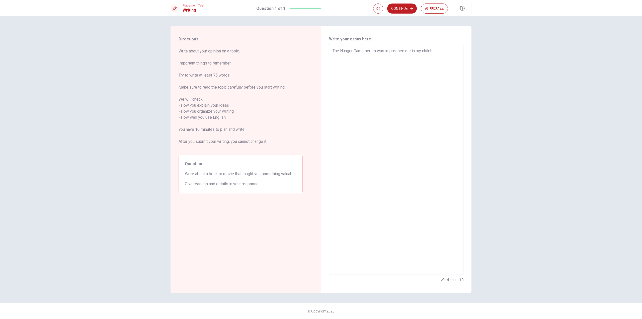
type textarea "x"
type textarea "The Hunger Game series was impressed me in my childho"
type textarea "x"
type textarea "The Hunger Game series was impressed me in my childhoo"
type textarea "x"
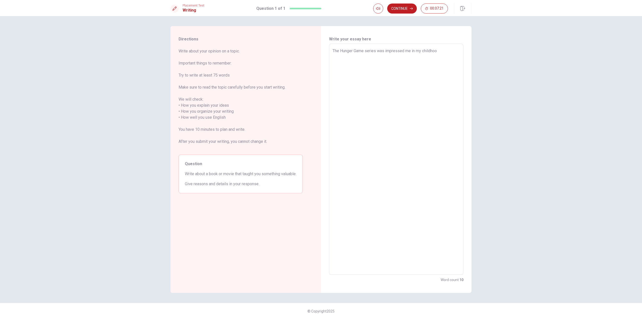
type textarea "The Hunger Game series was impressed me in my childhood"
type textarea "x"
type textarea "The Hunger Game series was impressed me in my childhood."
type textarea "x"
type textarea "The Hunger Game series was impressed me in my childhood."
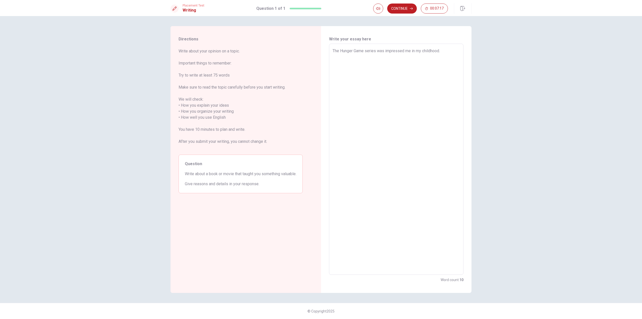
type textarea "x"
type textarea "The Hunger Game series was impressed me in my childhood. t"
type textarea "x"
type textarea "The Hunger Game series was impressed me in my childhood. th"
type textarea "x"
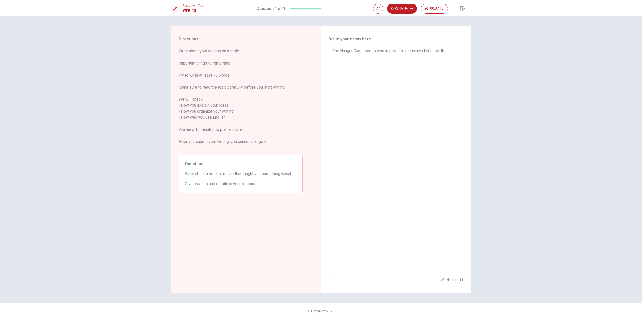
type textarea "The Hunger Game series was impressed me in my childhood. the"
type textarea "x"
type textarea "The Hunger Game series was impressed me in my childhood. the"
type textarea "x"
type textarea "The Hunger Game series was impressed me in my childhood. the s"
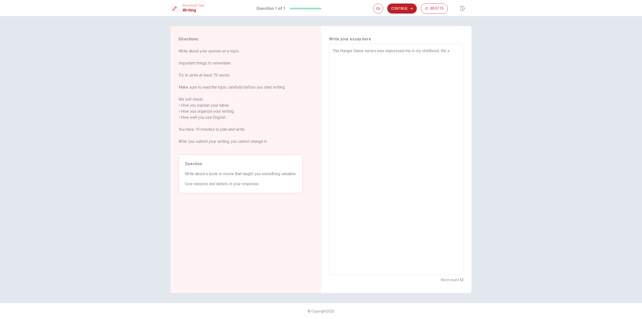
type textarea "x"
type textarea "The Hunger Game series was impressed me in my childhood. the se"
type textarea "x"
type textarea "The Hunger Game series was impressed me in my childhood. the ser"
type textarea "x"
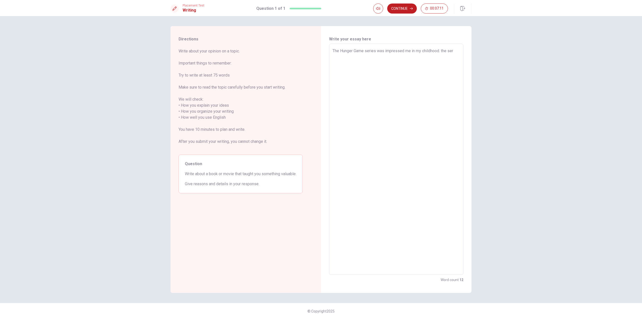
type textarea "The Hunger Game series was impressed me in my childhood. the seri"
type textarea "x"
type textarea "The Hunger Game series was impressed me in my childhood. the serie"
type textarea "x"
type textarea "The Hunger Game series was impressed me in my childhood. the series"
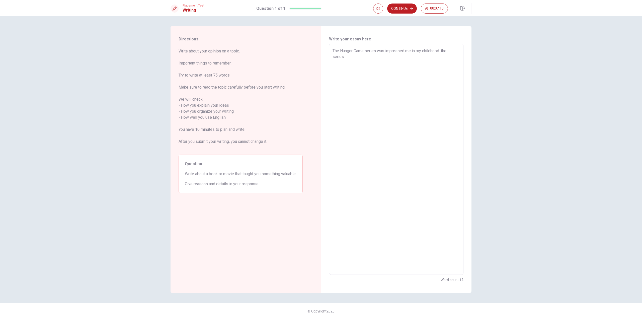
type textarea "x"
type textarea "The Hunger Game series was impressed me in my childhood. the series"
type textarea "x"
drag, startPoint x: 443, startPoint y: 49, endPoint x: 447, endPoint y: 55, distance: 7.7
click at [443, 49] on textarea "The Hunger Game series was impressed me in my childhood. the series" at bounding box center [396, 159] width 127 height 223
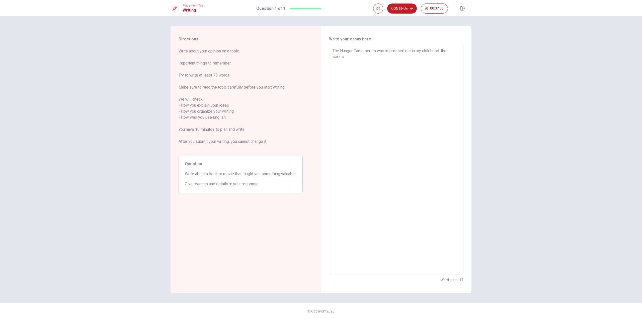
type textarea "The Hunger Game series was impressed me in my childhood. he series"
type textarea "x"
type textarea "The Hunger Game series was impressed me in my childhood. The series"
click at [442, 59] on textarea "The Hunger Game series was impressed me in my childhood. The series" at bounding box center [396, 159] width 127 height 223
type textarea "x"
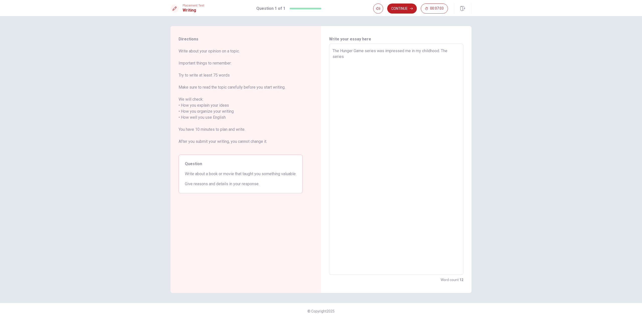
type textarea "The Hunger Game series was impressed me in my childhood. The series i"
type textarea "x"
type textarea "The Hunger Game series was impressed me in my childhood. The series is"
type textarea "x"
type textarea "The Hunger Game series was impressed me in my childhood. The series is"
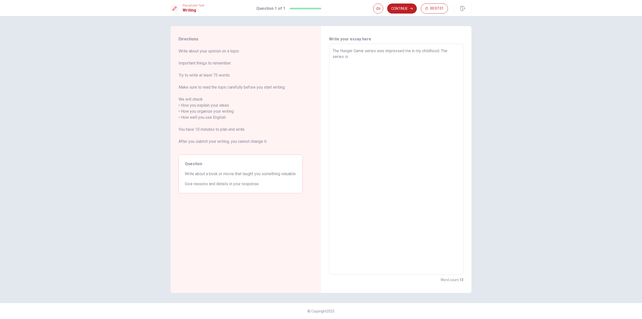
type textarea "x"
type textarea "The Hunger Game series was impressed me in my childhood. The series is f"
type textarea "x"
type textarea "The Hunger Game series was impressed me in my childhood. The series is fi"
type textarea "x"
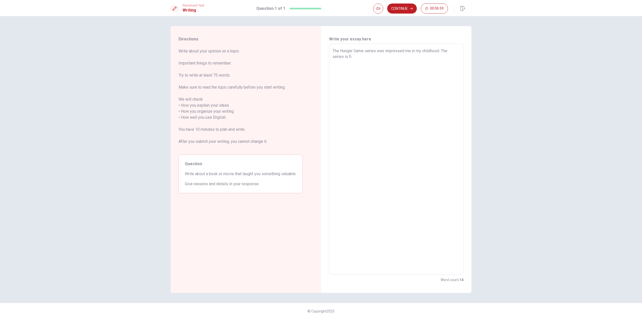
type textarea "The Hunger Game series was impressed me in my childhood. The series is fir"
type textarea "x"
type textarea "The Hunger Game series was impressed me in my childhood. The series is firs"
type textarea "x"
type textarea "The Hunger Game series was impressed me in my childhood. The series is first"
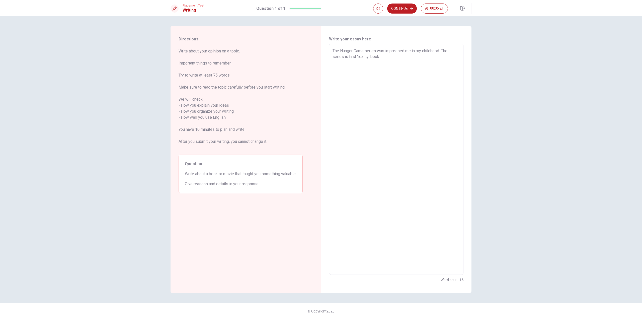
click at [348, 57] on textarea "The Hunger Game series was impressed me in my childhood. The series is first 'r…" at bounding box center [396, 159] width 127 height 223
click at [390, 58] on textarea "The Hunger Game series was impressed me in my childhood. The series is my first…" at bounding box center [396, 159] width 127 height 223
click at [447, 62] on textarea "The Hunger Game series was impressed me in my childhood. The series is my first…" at bounding box center [396, 159] width 127 height 223
drag, startPoint x: 440, startPoint y: 63, endPoint x: 405, endPoint y: 64, distance: 35.6
click at [405, 64] on textarea "The Hunger Game series was impressed me in my childhood. The series is my first…" at bounding box center [396, 159] width 127 height 223
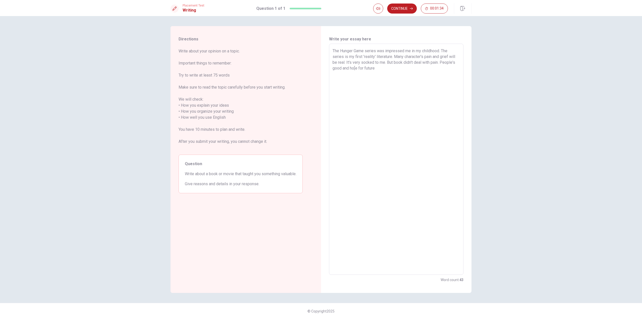
click at [442, 61] on textarea "The Hunger Game series was impressed me in my childhood. The series is my first…" at bounding box center [396, 159] width 127 height 223
click at [444, 62] on textarea "The Hunger Game series was impressed me in my childhood. The series is my first…" at bounding box center [396, 159] width 127 height 223
click at [443, 62] on textarea "The Hunger Game series was impressed me in my childhood. The series is my first…" at bounding box center [396, 159] width 127 height 223
click at [440, 71] on textarea "The Hunger Game series was impressed me in my childhood. The series is my first…" at bounding box center [396, 159] width 127 height 223
click at [414, 68] on textarea "The Hunger Game series was impressed me in my childhood. The series is my first…" at bounding box center [396, 159] width 127 height 223
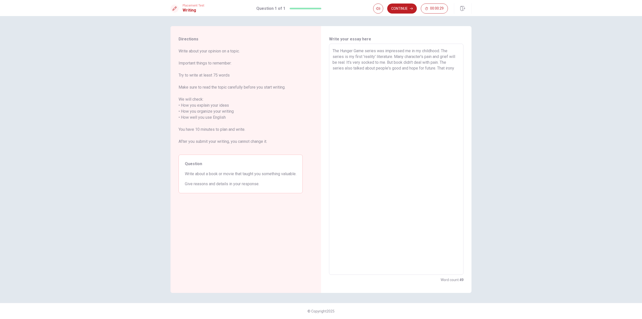
click at [457, 68] on textarea "The Hunger Game series was impressed me in my childhood. The series is my first…" at bounding box center [396, 159] width 127 height 223
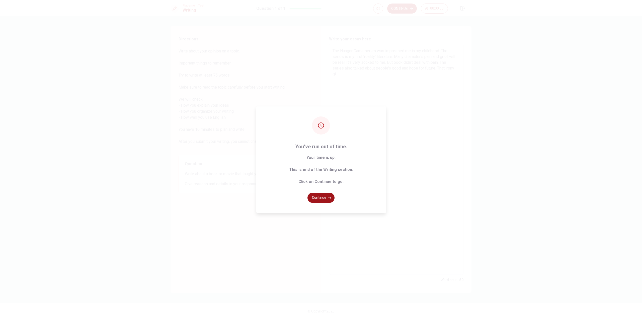
click at [321, 198] on button "Continue" at bounding box center [321, 198] width 27 height 10
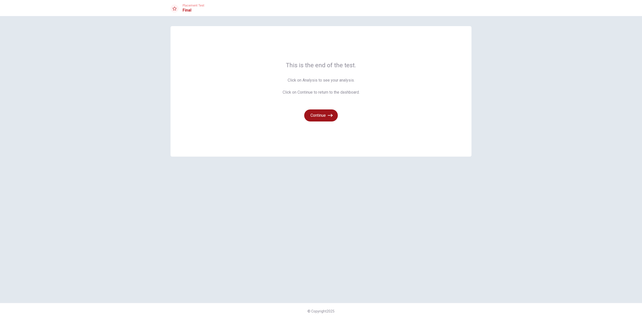
click at [329, 117] on icon "button" at bounding box center [330, 115] width 5 height 5
